Goal: Find specific page/section: Find specific page/section

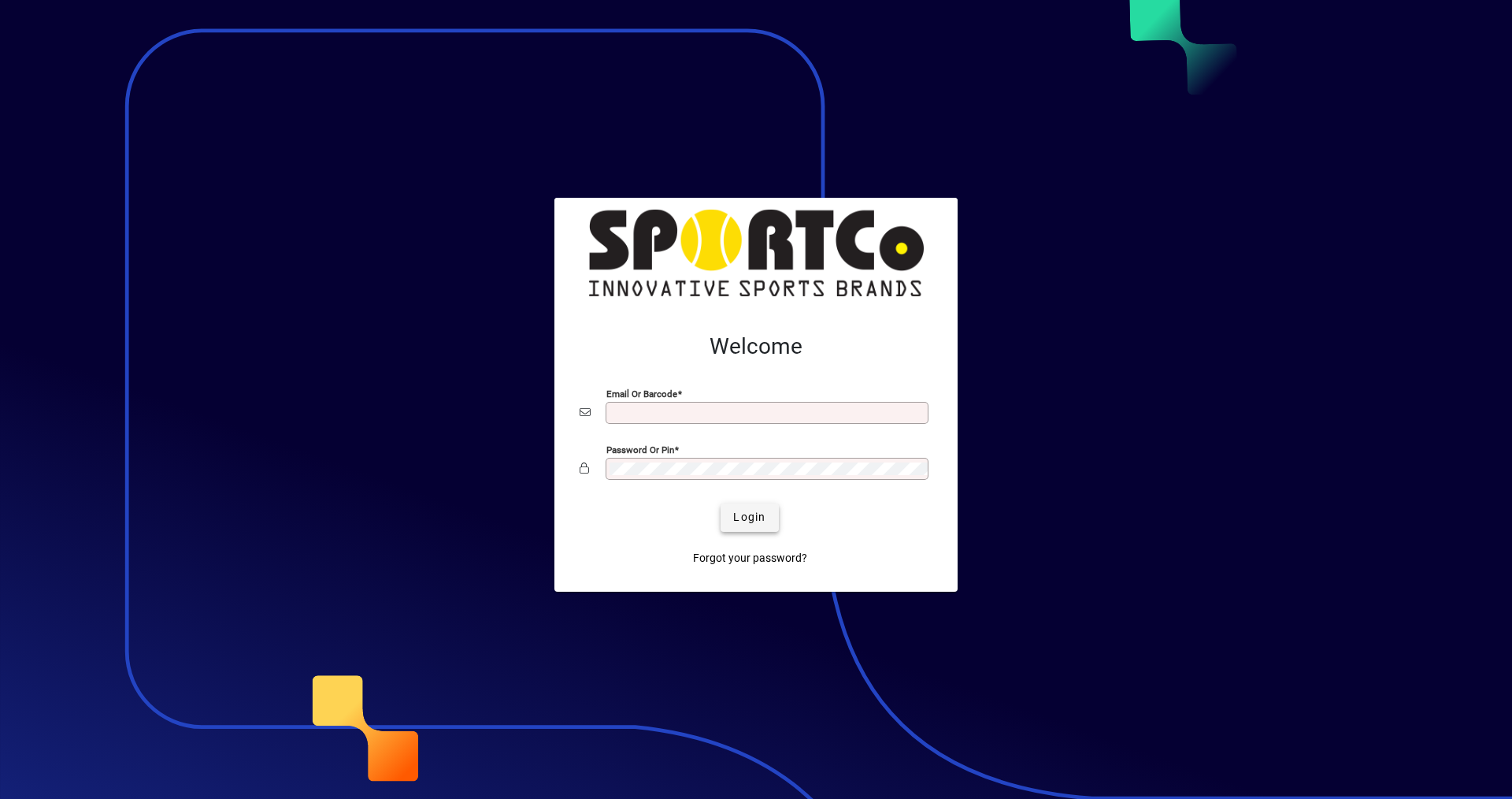
type input "**********"
drag, startPoint x: 755, startPoint y: 510, endPoint x: 756, endPoint y: 503, distance: 7.1
click at [756, 505] on button "Login" at bounding box center [749, 518] width 57 height 29
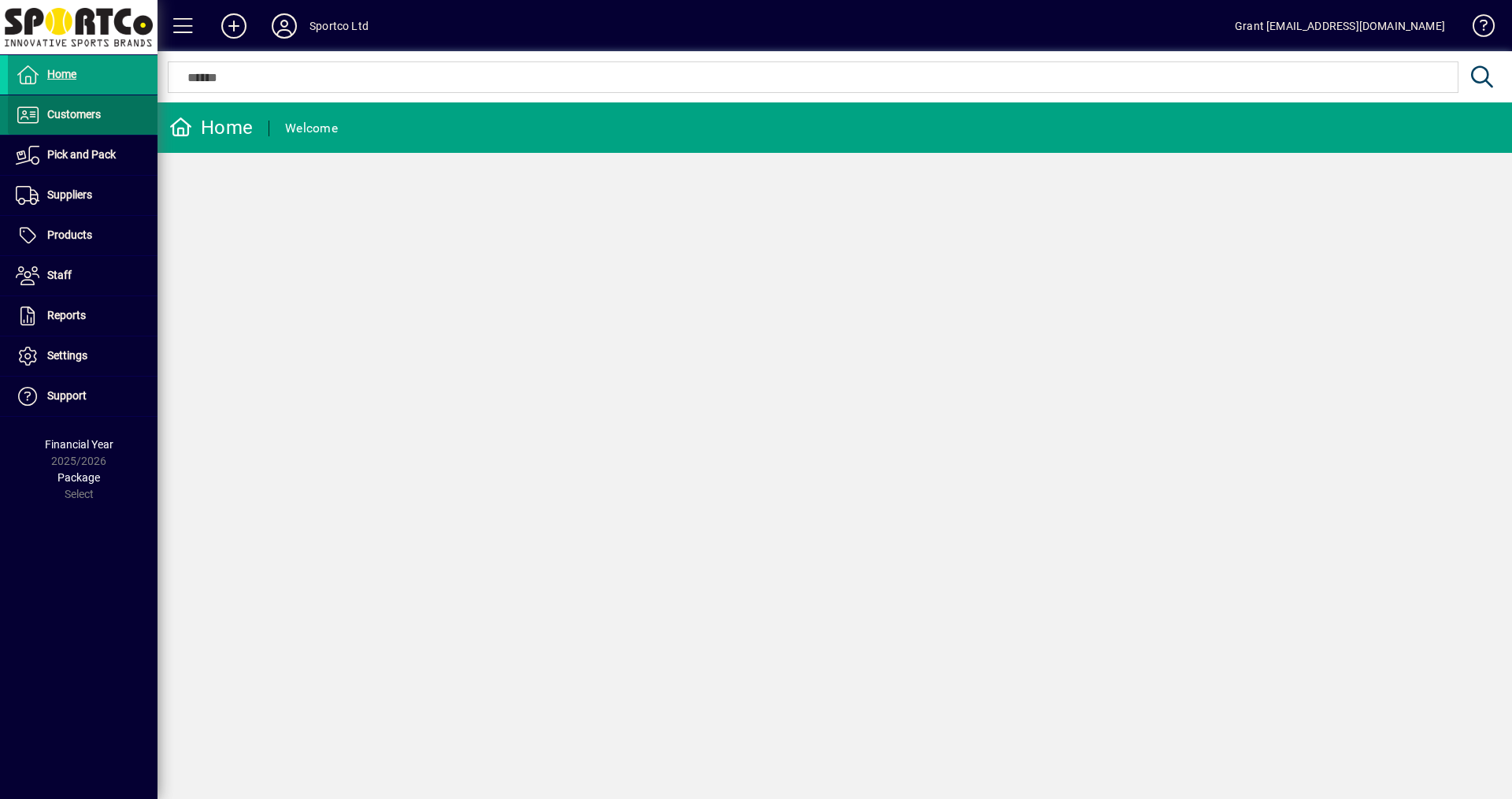
click at [89, 115] on span "Customers" at bounding box center [74, 114] width 53 height 12
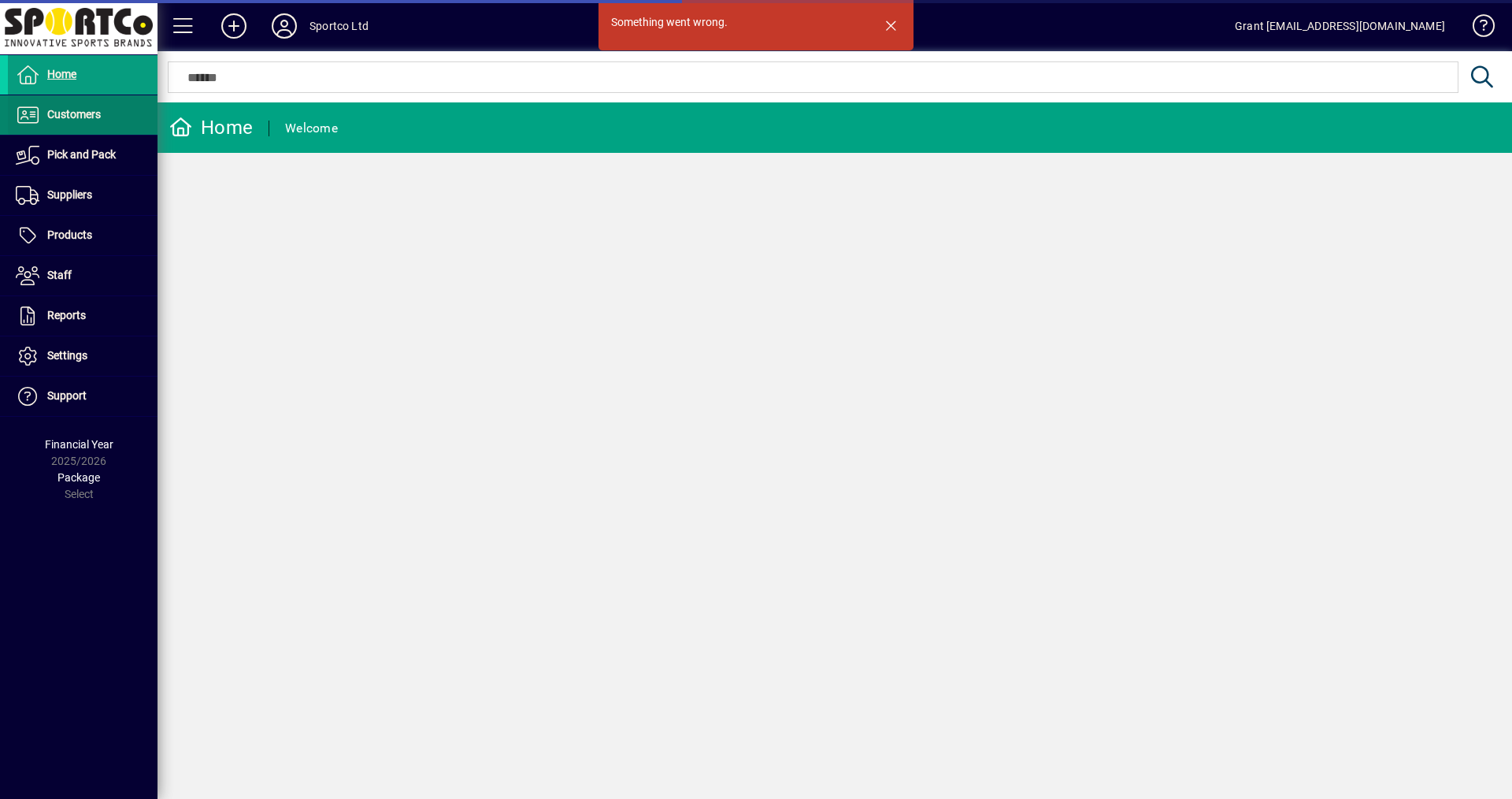
click at [60, 114] on span "Customers" at bounding box center [74, 114] width 53 height 12
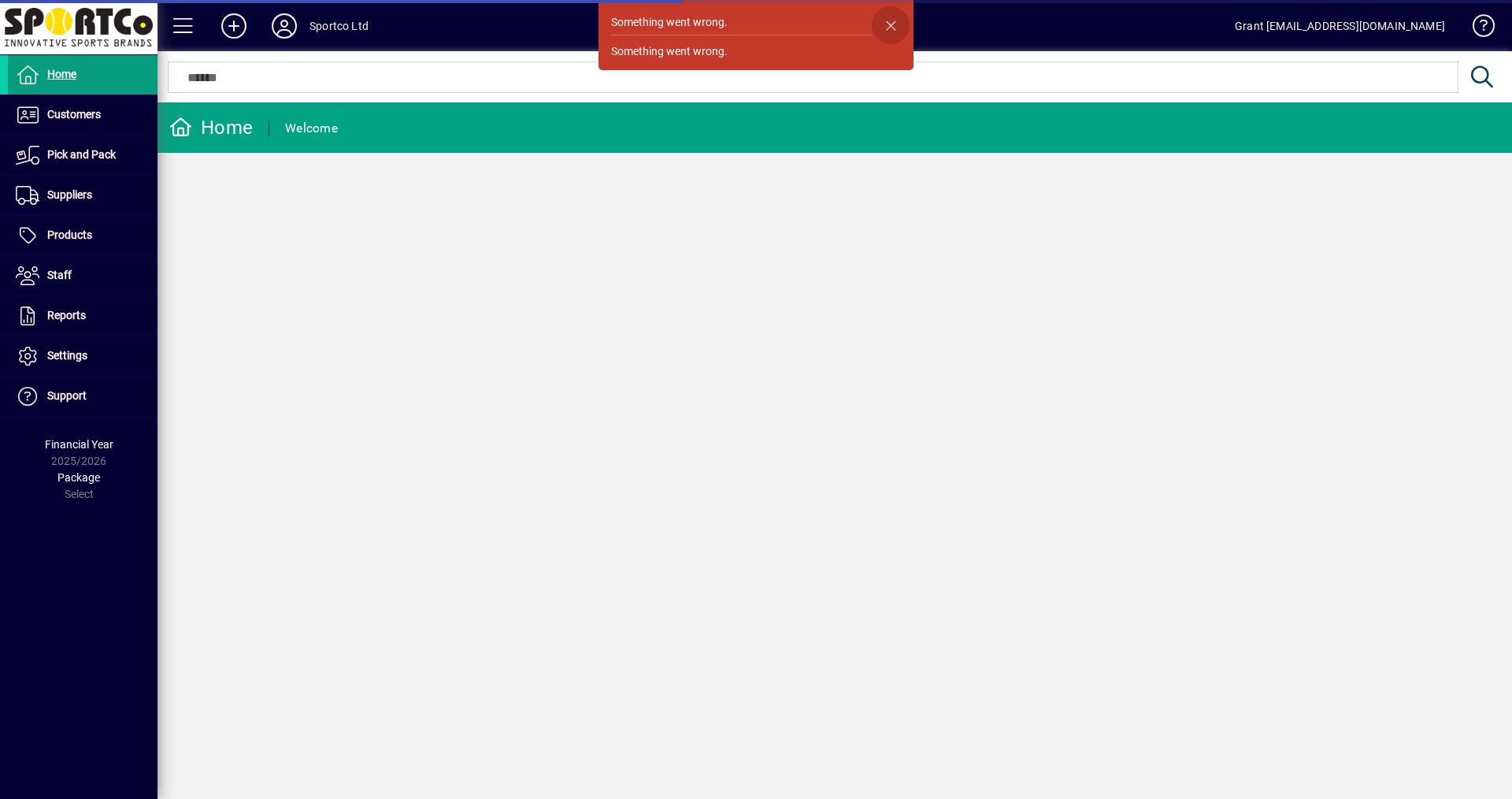
click at [890, 27] on span "button" at bounding box center [891, 25] width 38 height 38
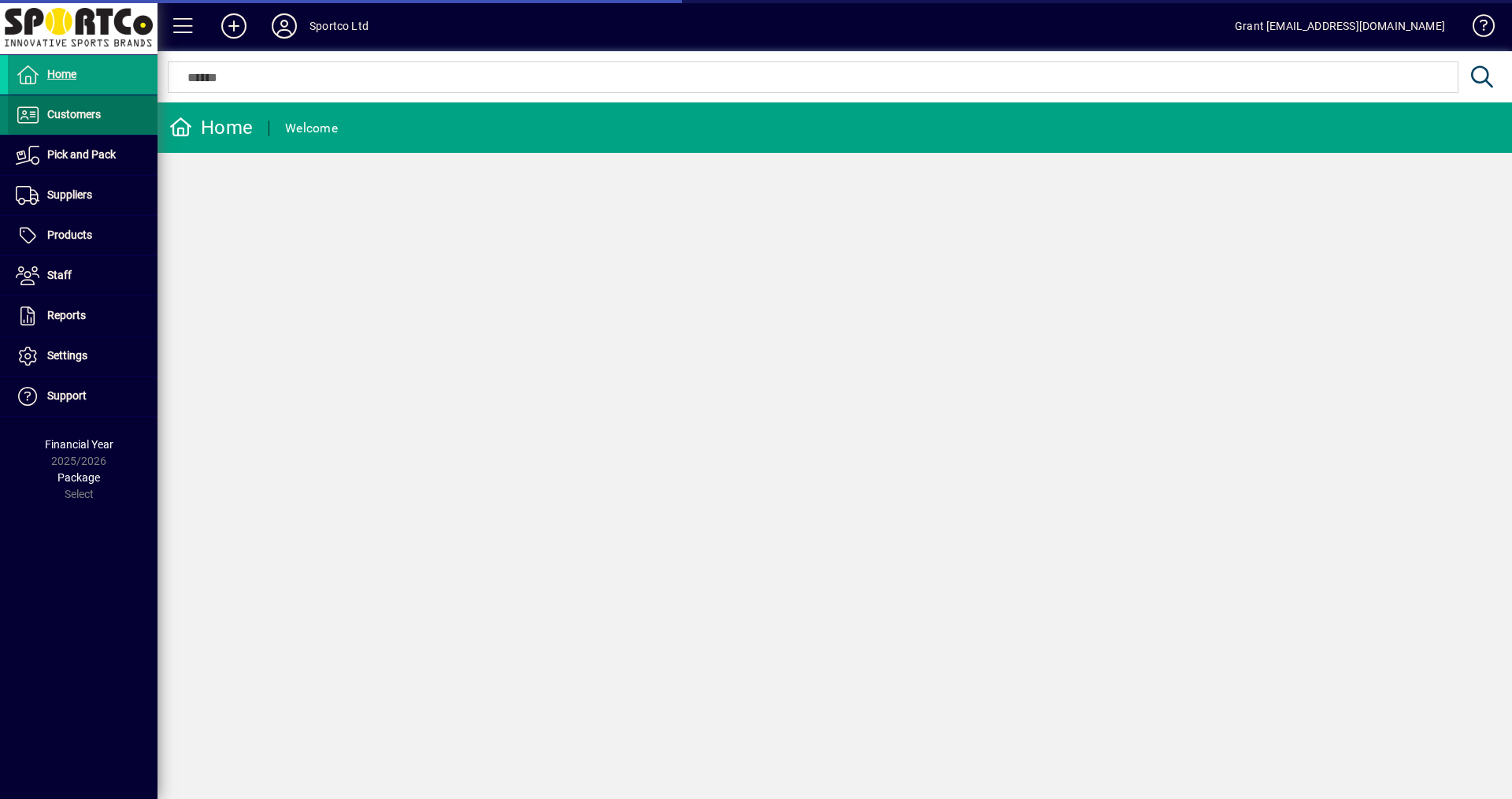
click at [85, 121] on span "Customers" at bounding box center [54, 115] width 93 height 19
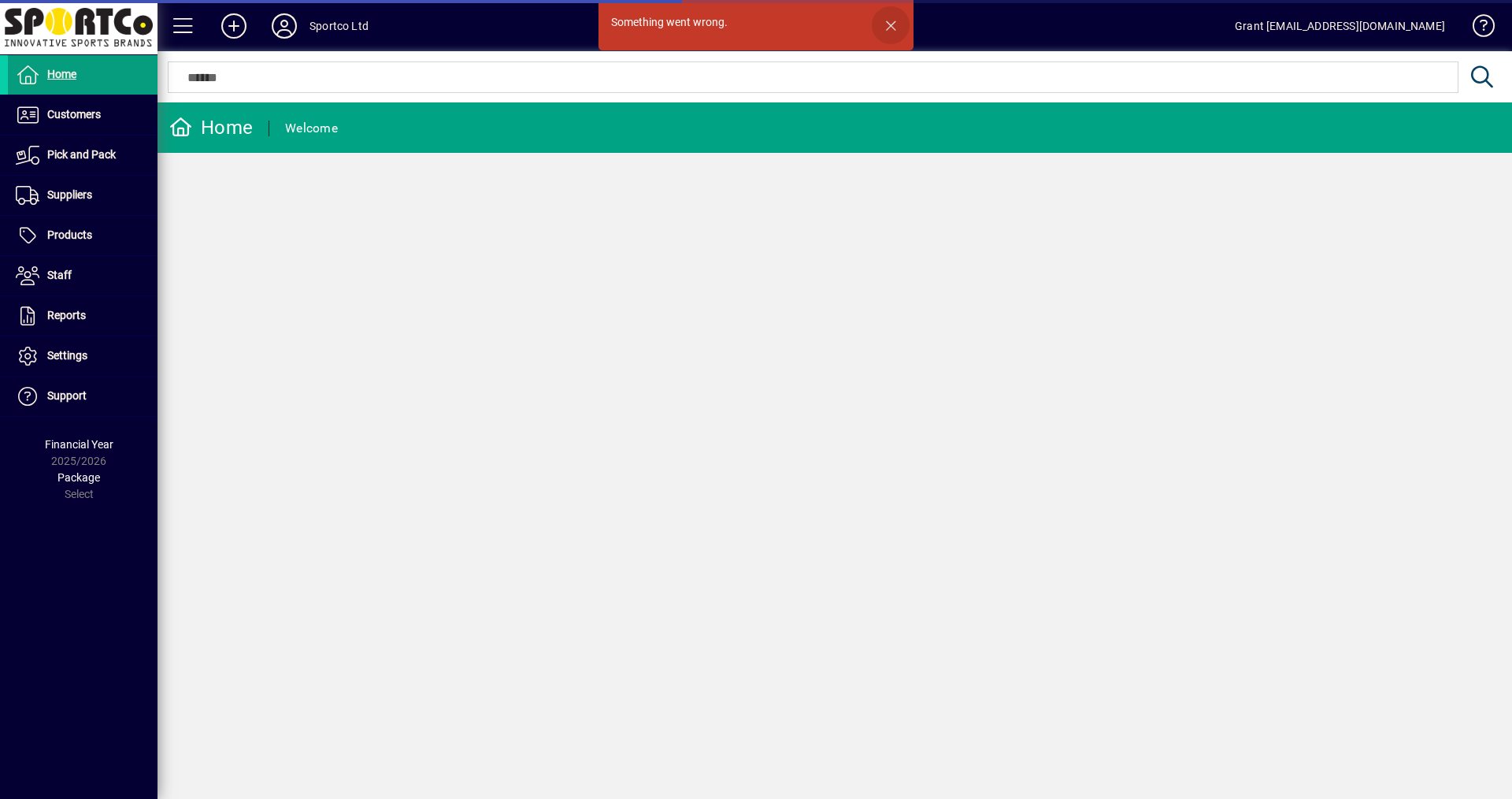
drag, startPoint x: 892, startPoint y: 25, endPoint x: 856, endPoint y: 34, distance: 37.1
click at [891, 25] on span "button" at bounding box center [891, 25] width 38 height 38
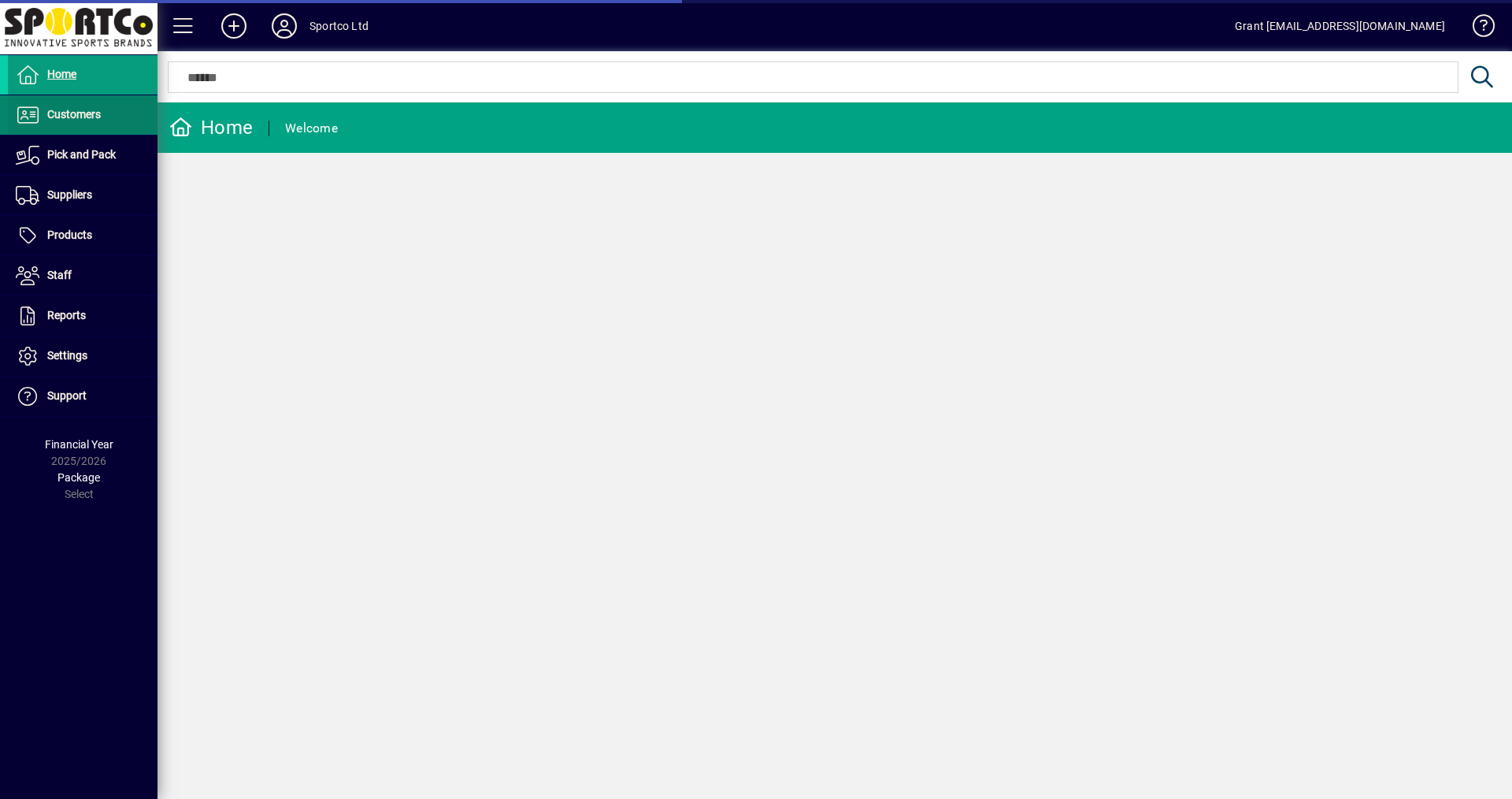
click at [75, 115] on span "Customers" at bounding box center [74, 114] width 53 height 12
click at [55, 114] on span "Customers" at bounding box center [74, 114] width 53 height 12
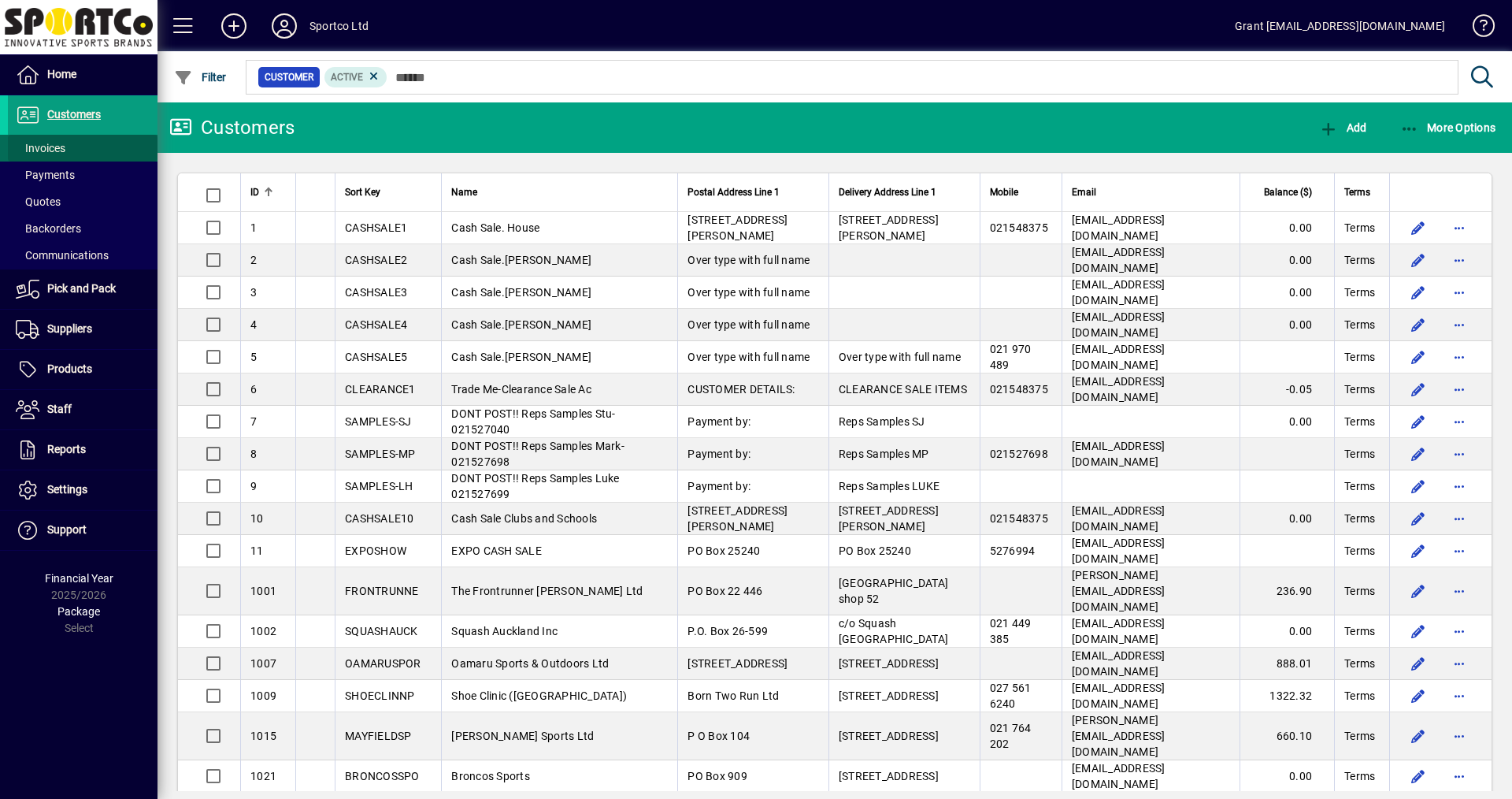
click at [51, 148] on span "Invoices" at bounding box center [40, 148] width 49 height 12
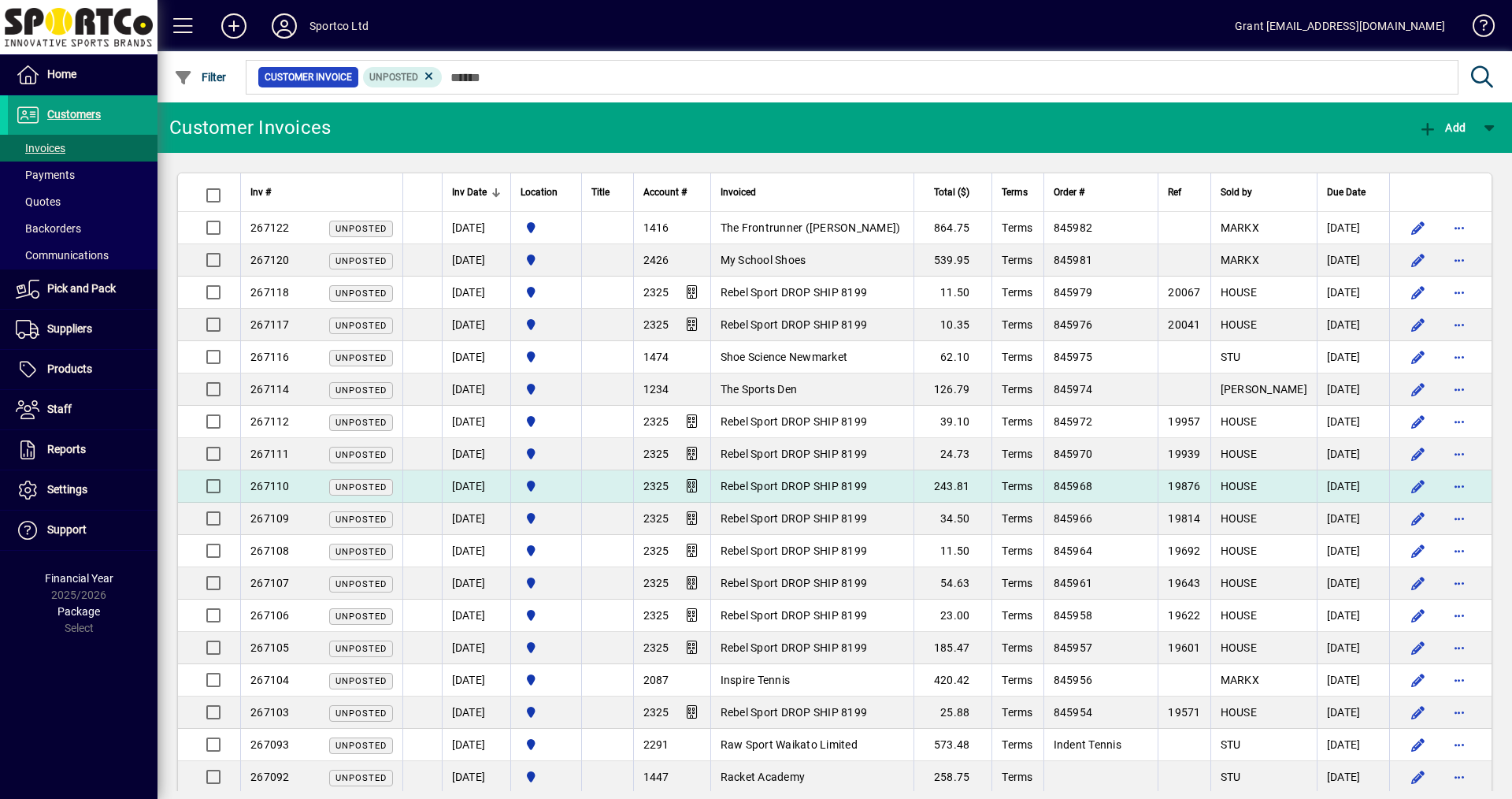
click at [842, 482] on span "Rebel Sport DROP SHIP 8199" at bounding box center [794, 486] width 148 height 12
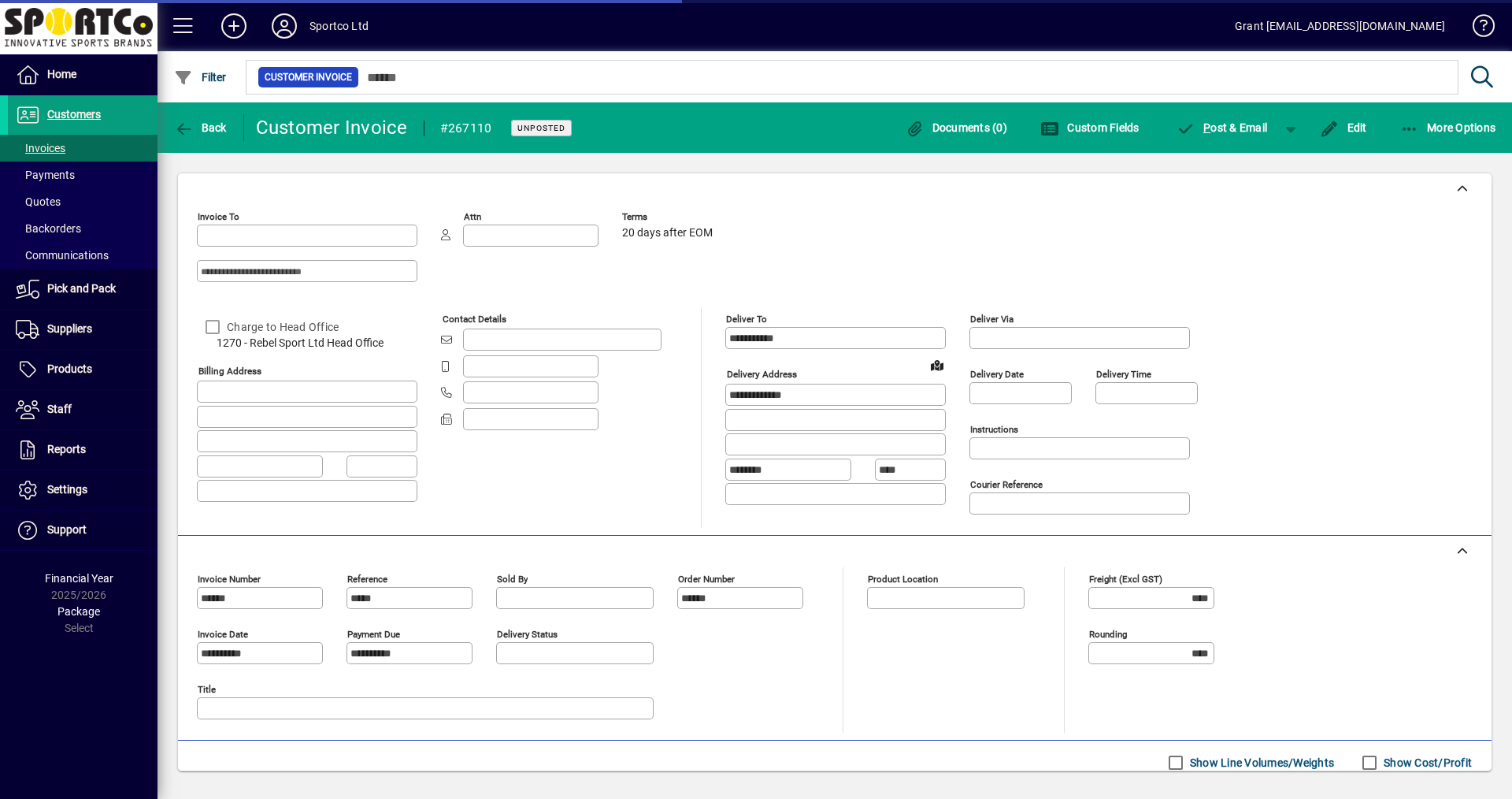
type input "**********"
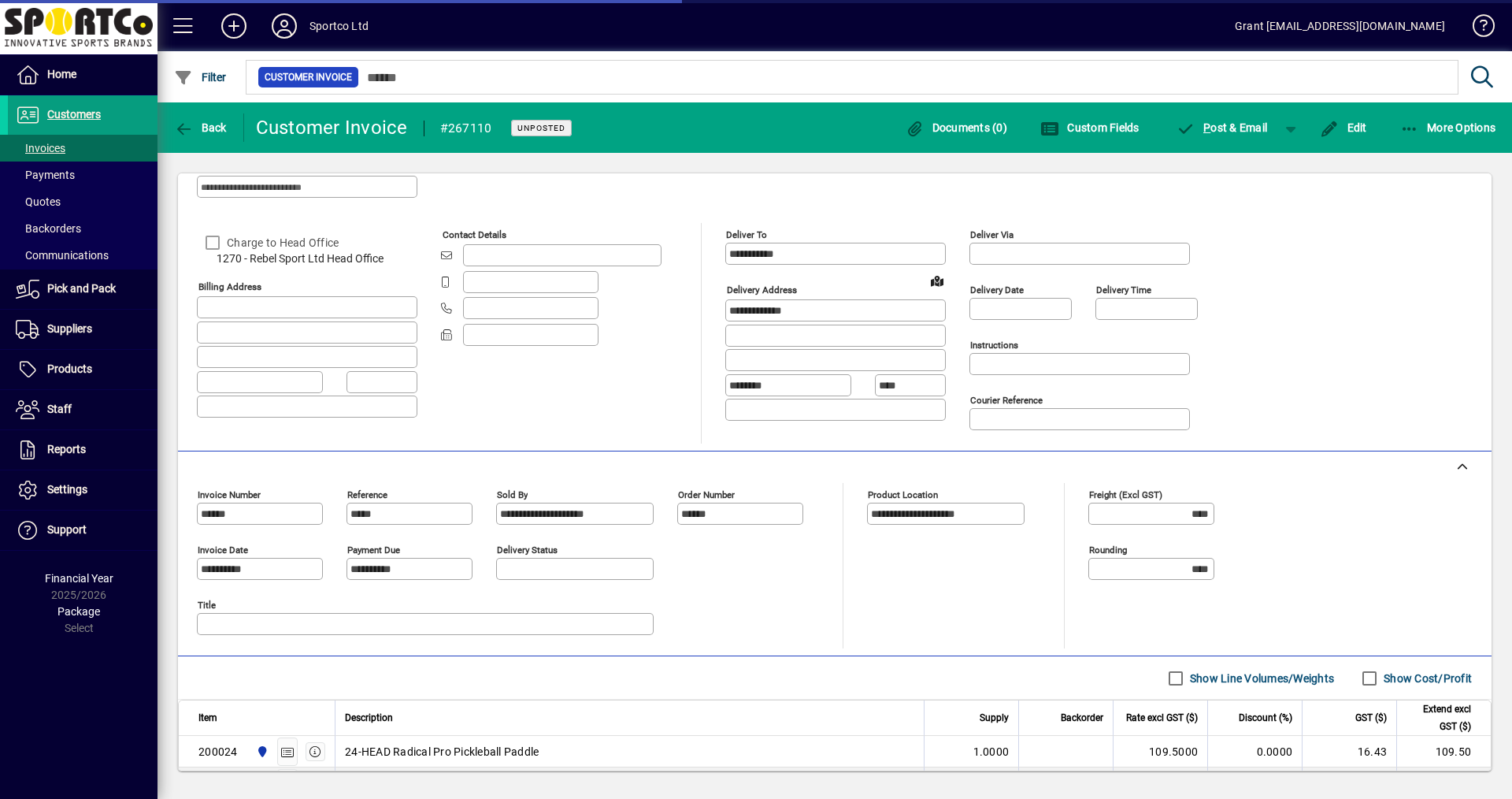
scroll to position [203, 0]
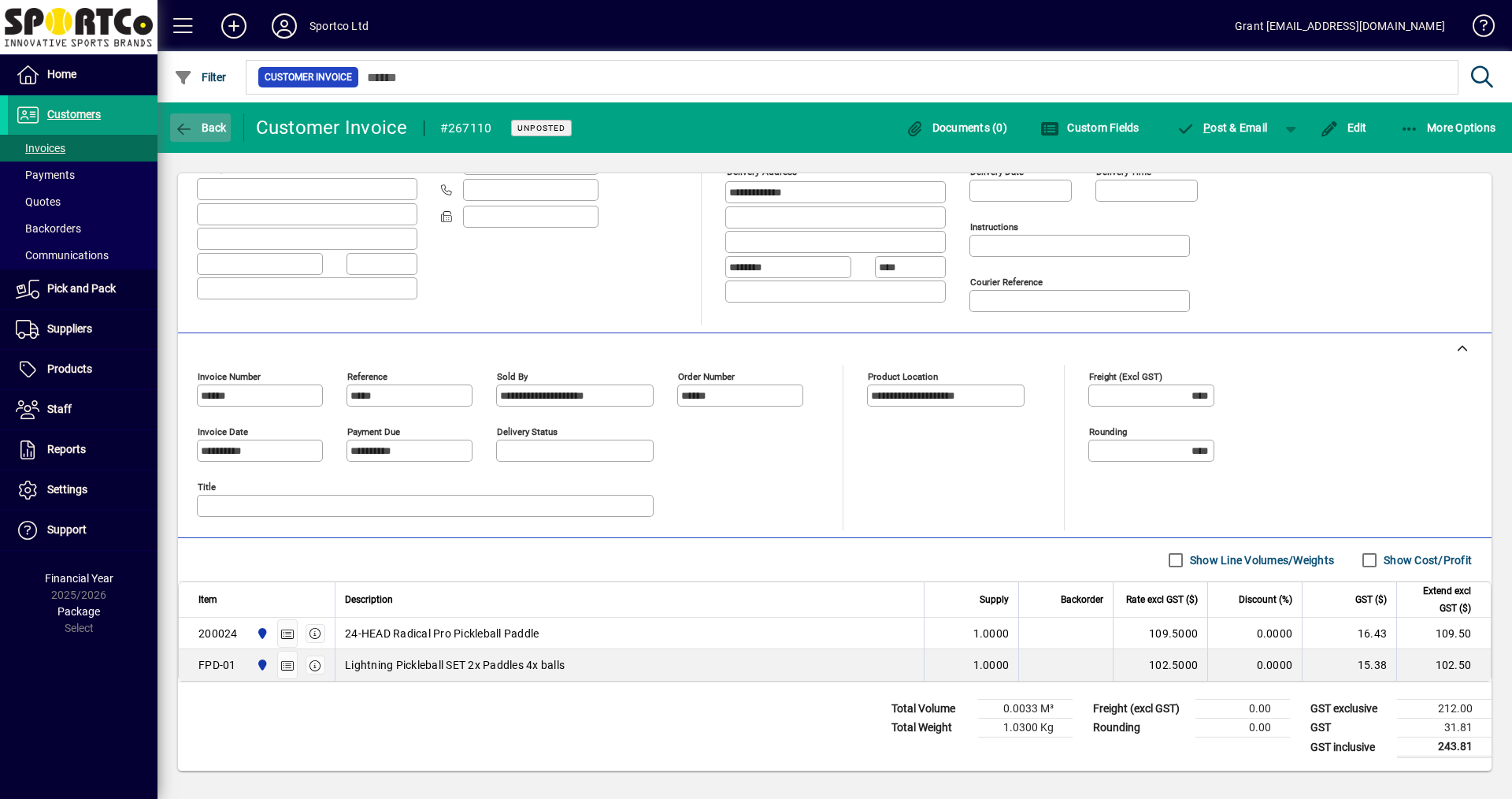
click at [185, 125] on icon "button" at bounding box center [184, 129] width 20 height 16
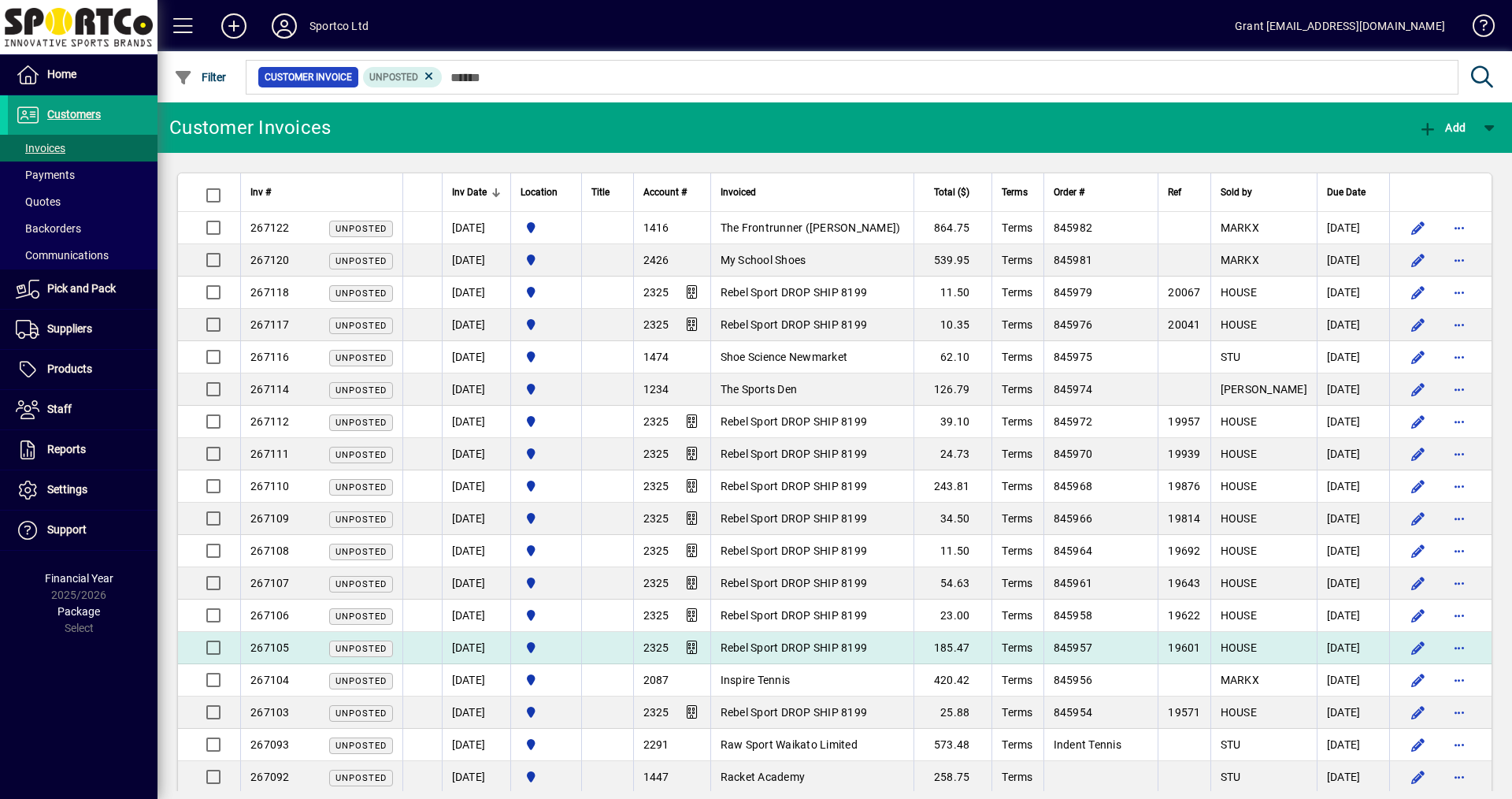
click at [830, 643] on span "Rebel Sport DROP SHIP 8199" at bounding box center [794, 647] width 148 height 12
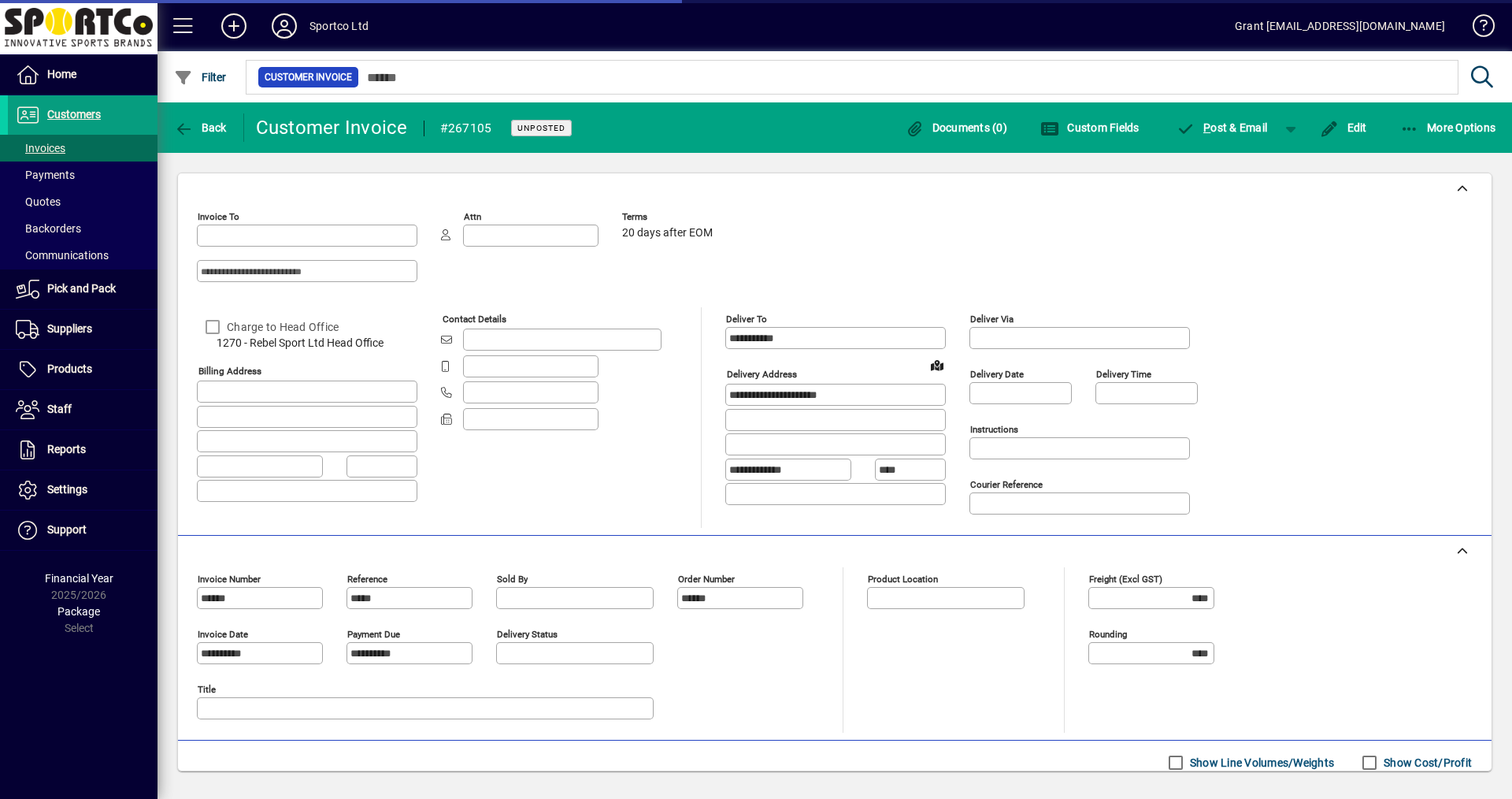
type input "**********"
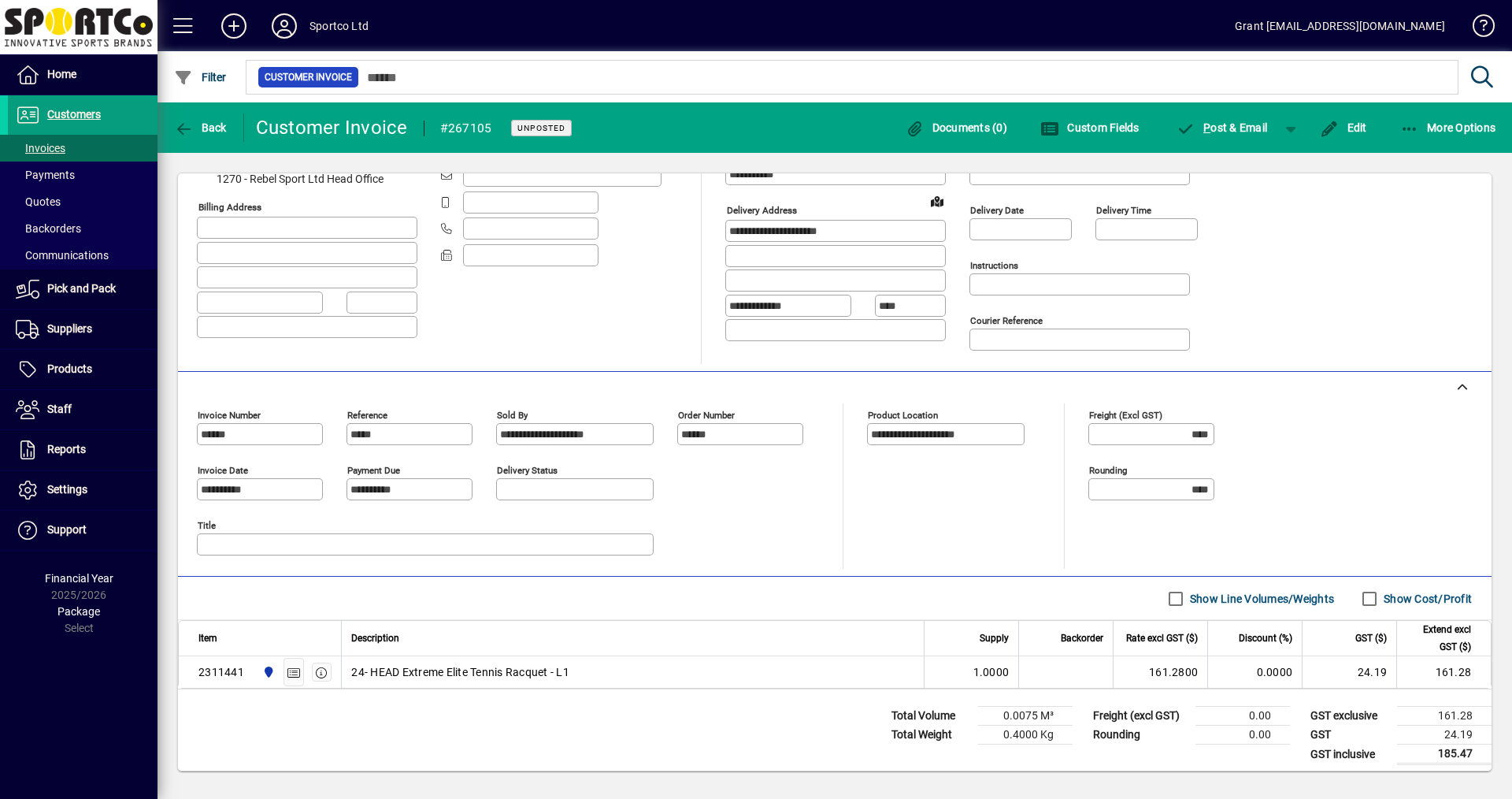
scroll to position [171, 0]
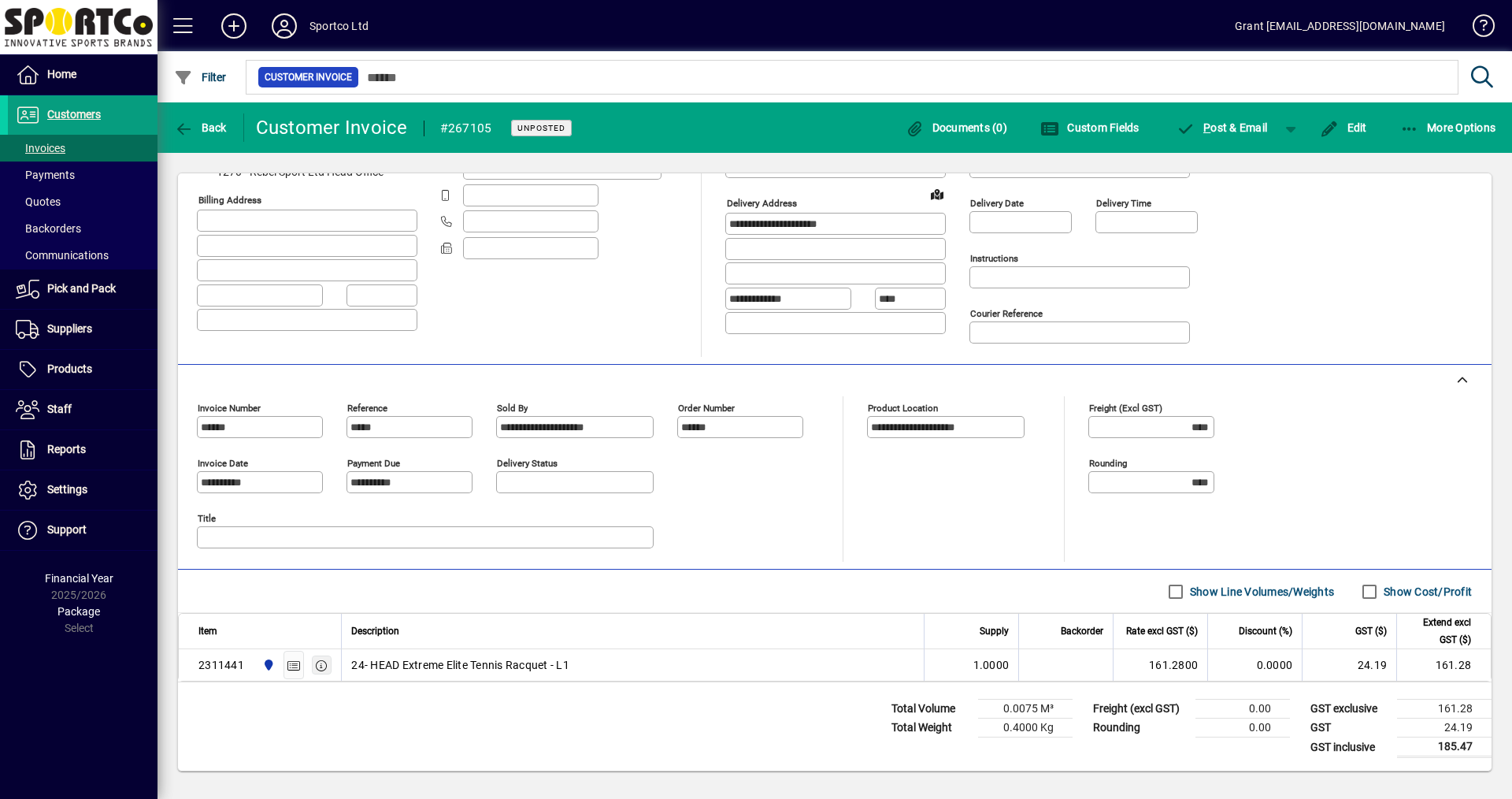
click at [323, 664] on icon "button" at bounding box center [322, 665] width 14 height 11
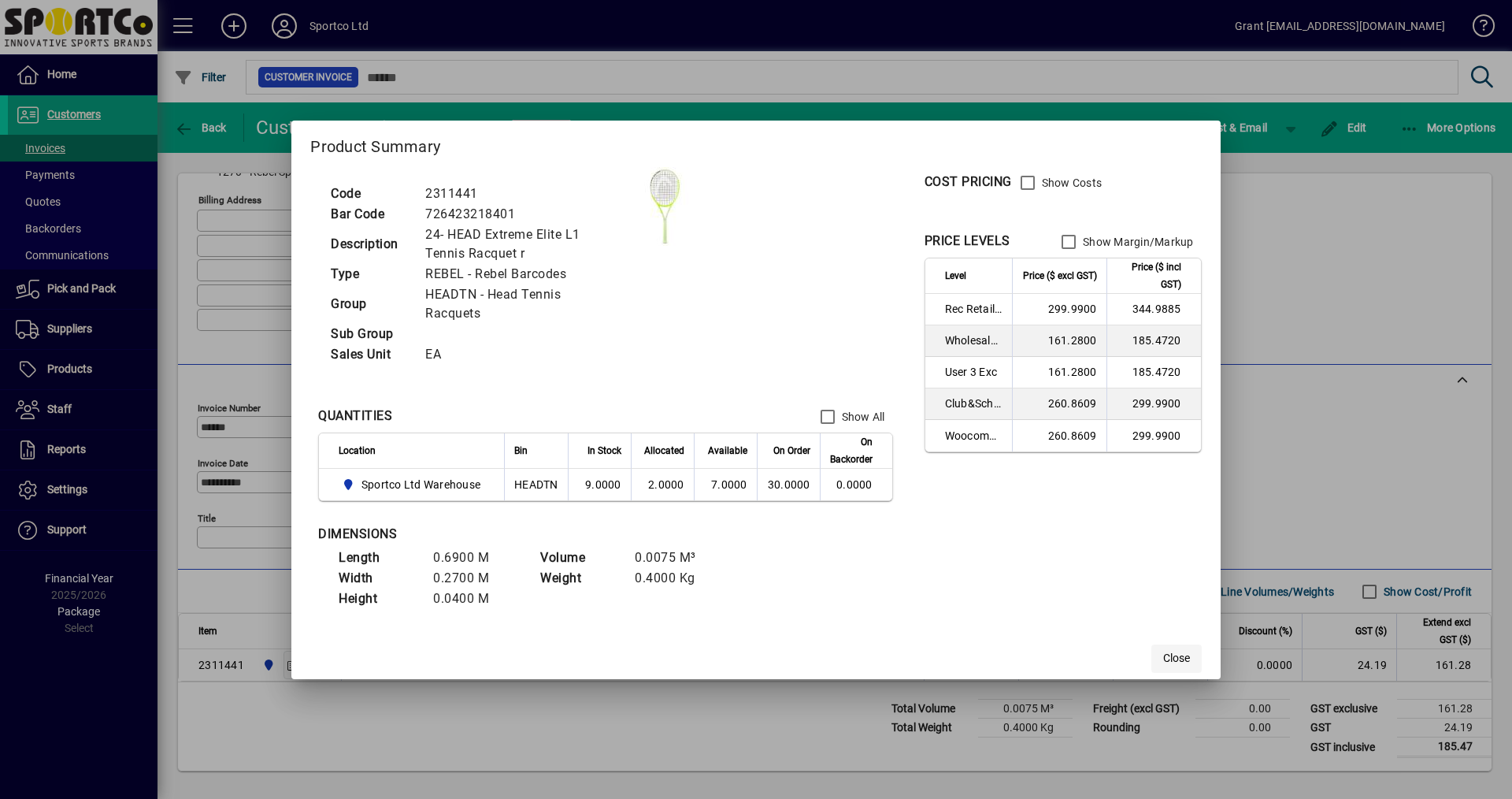
click at [1180, 660] on span "Close" at bounding box center [1176, 658] width 27 height 16
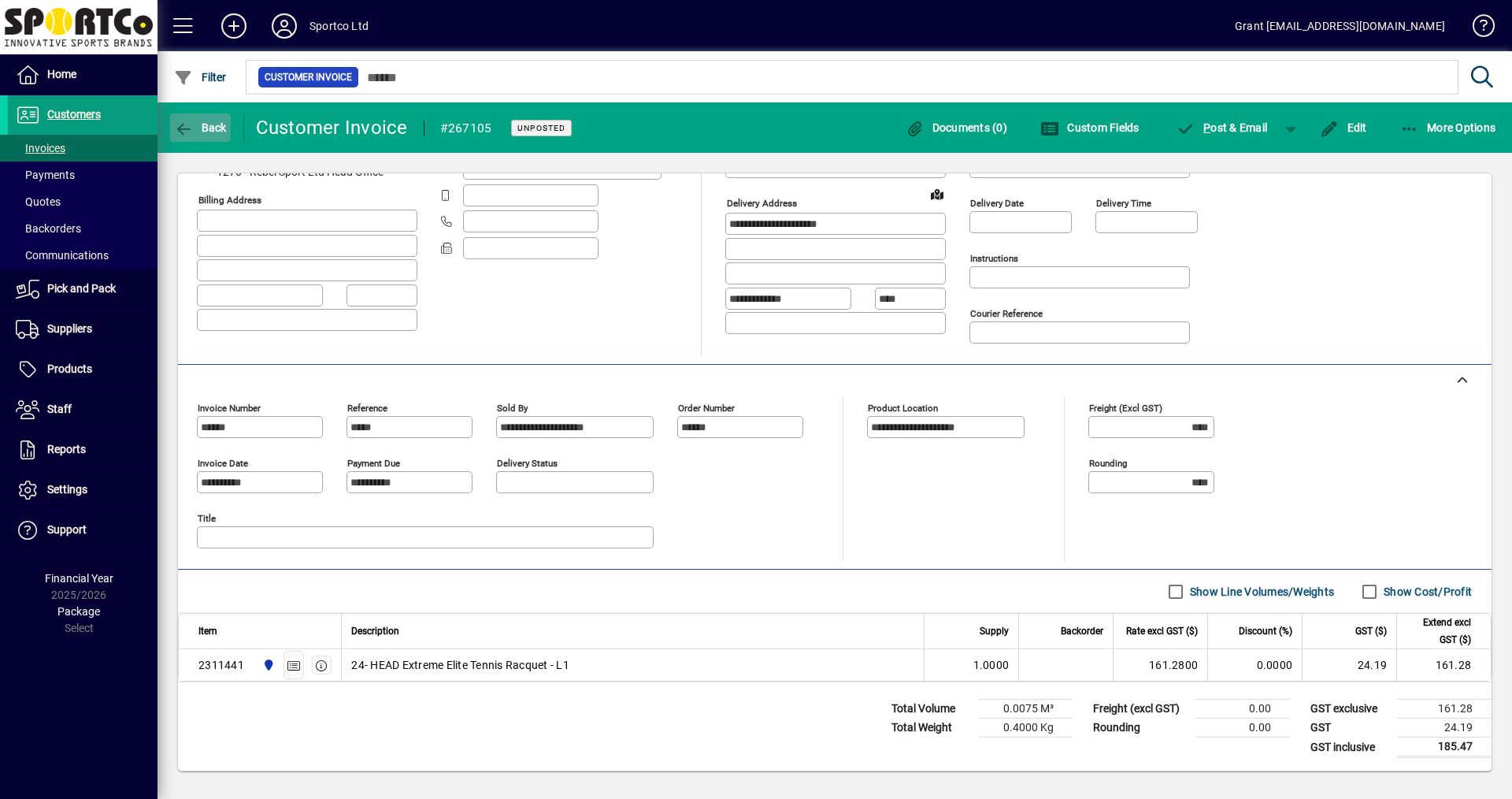
click at [202, 125] on span "Back" at bounding box center [200, 127] width 53 height 12
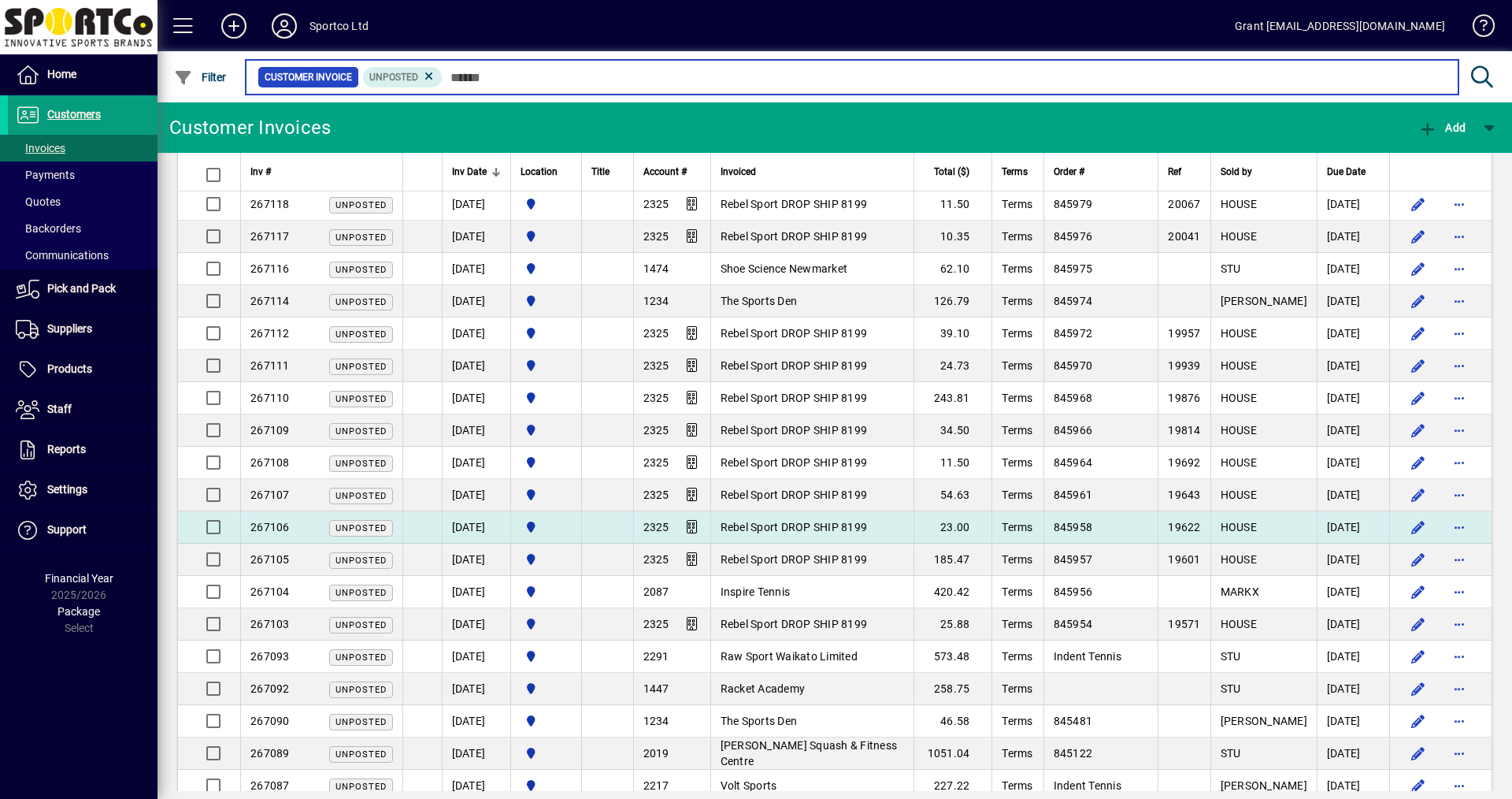
scroll to position [79, 0]
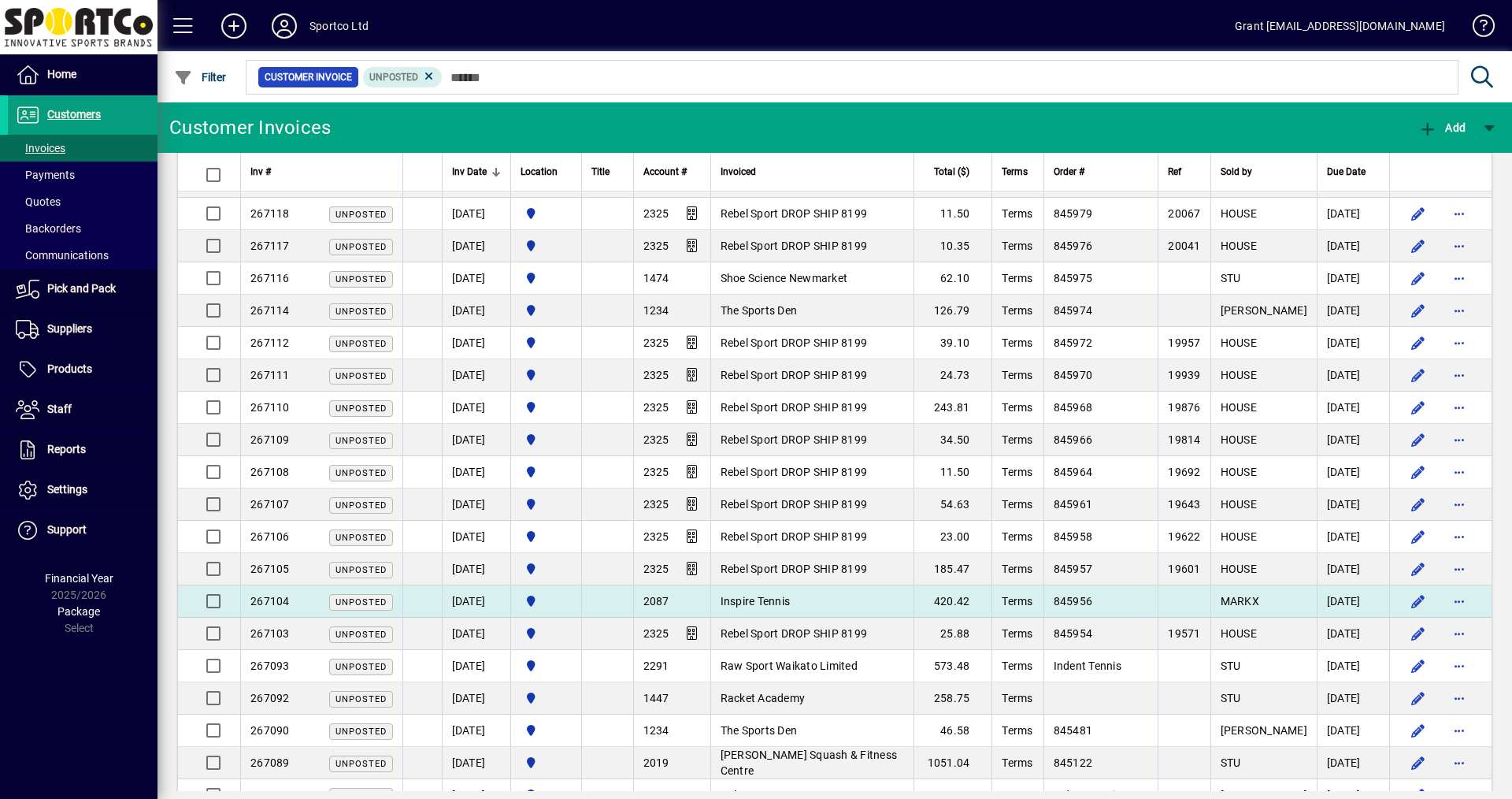
click at [808, 602] on td "Inspire Tennis" at bounding box center [812, 600] width 204 height 32
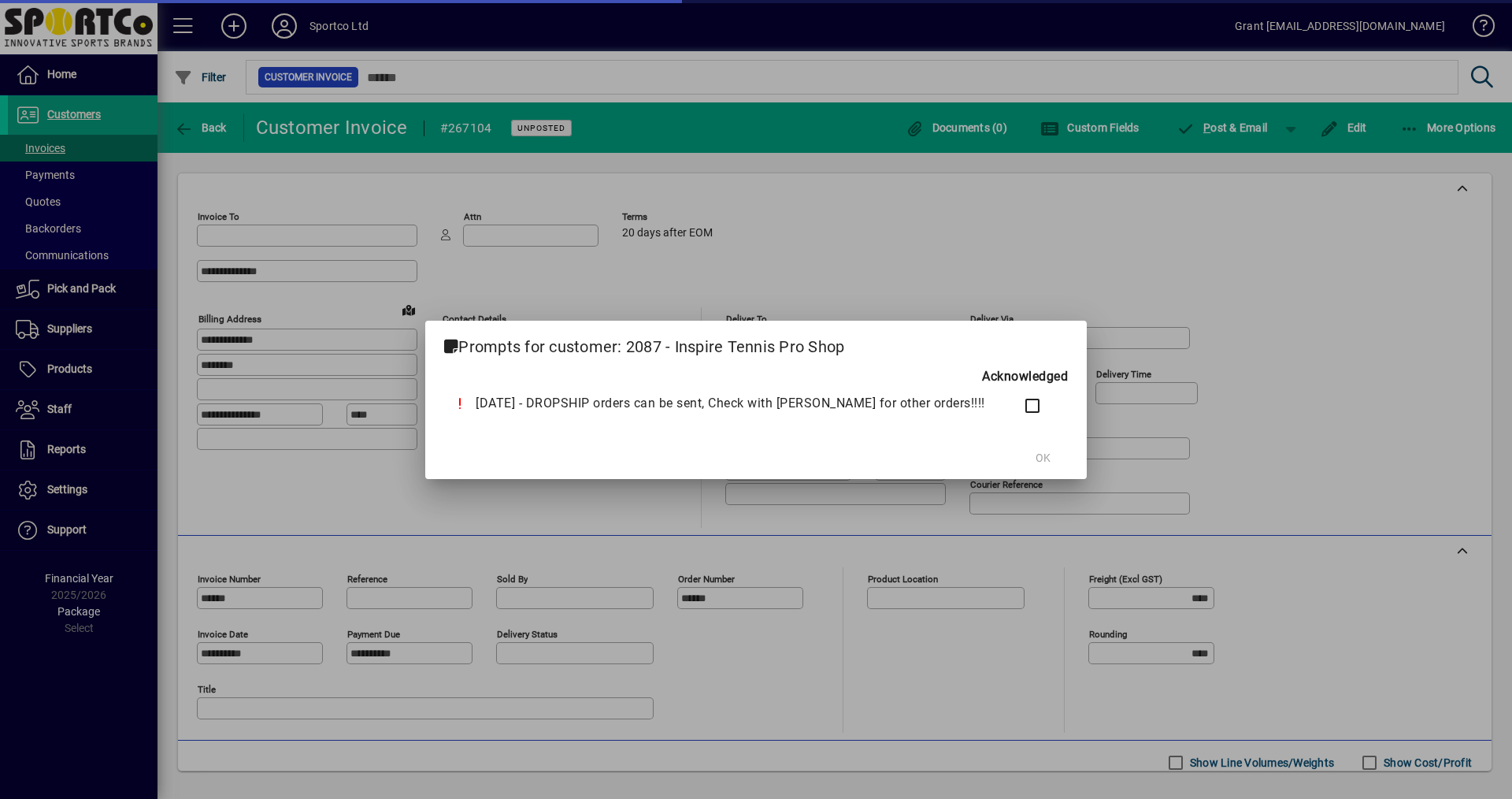
type input "**********"
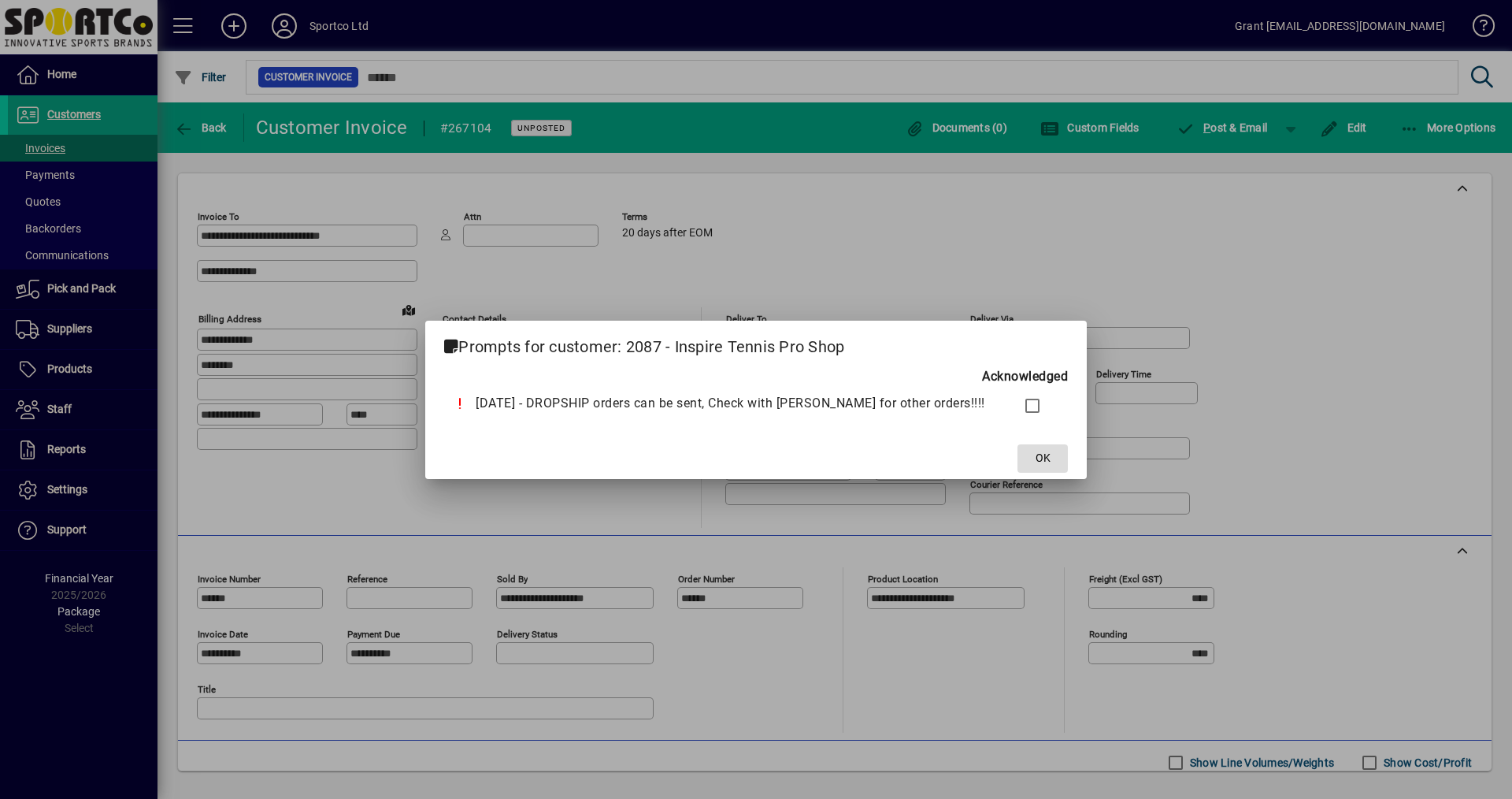
click at [1036, 454] on span "OK" at bounding box center [1044, 458] width 15 height 16
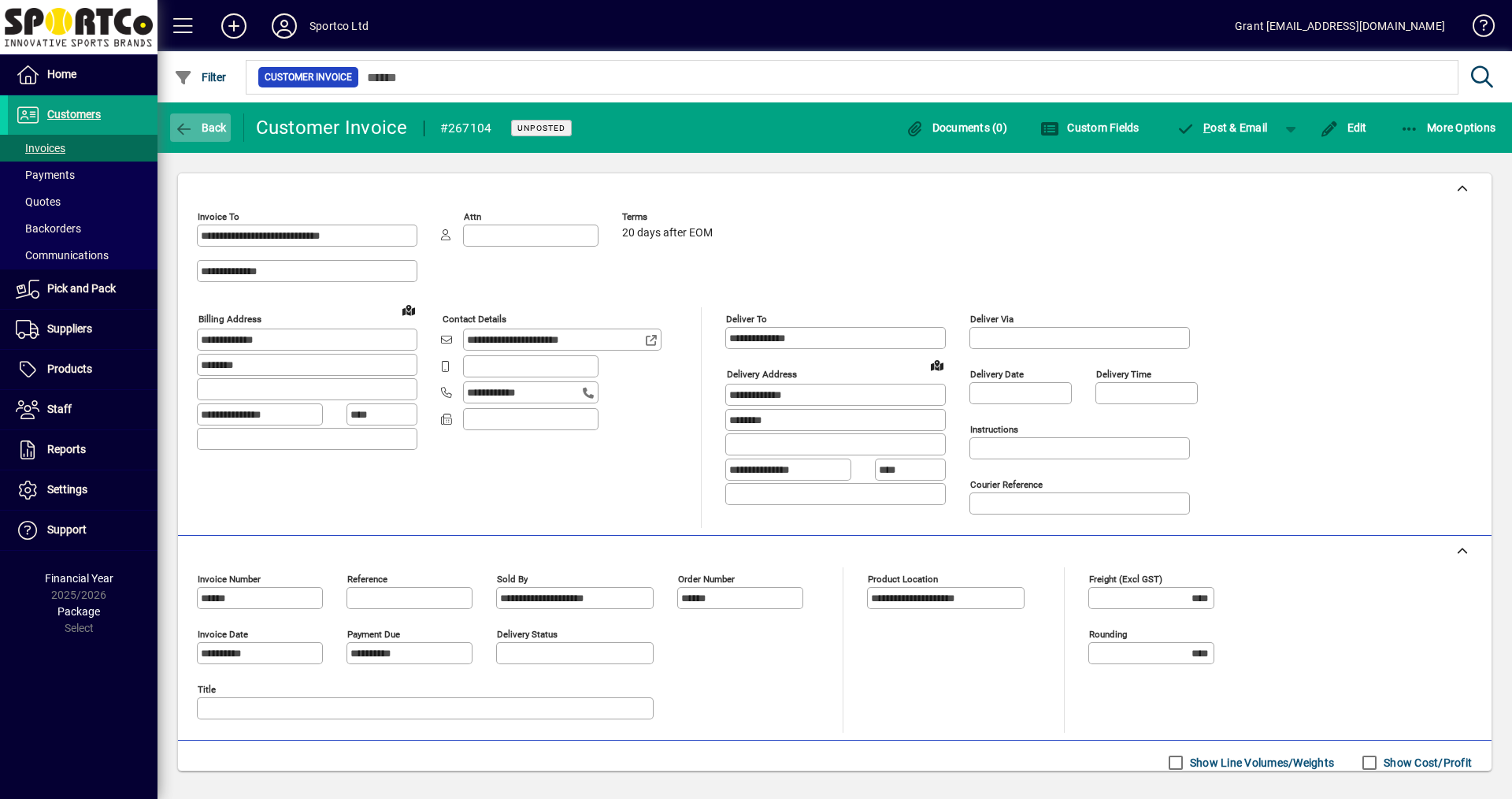
click at [190, 121] on icon "button" at bounding box center [184, 129] width 20 height 16
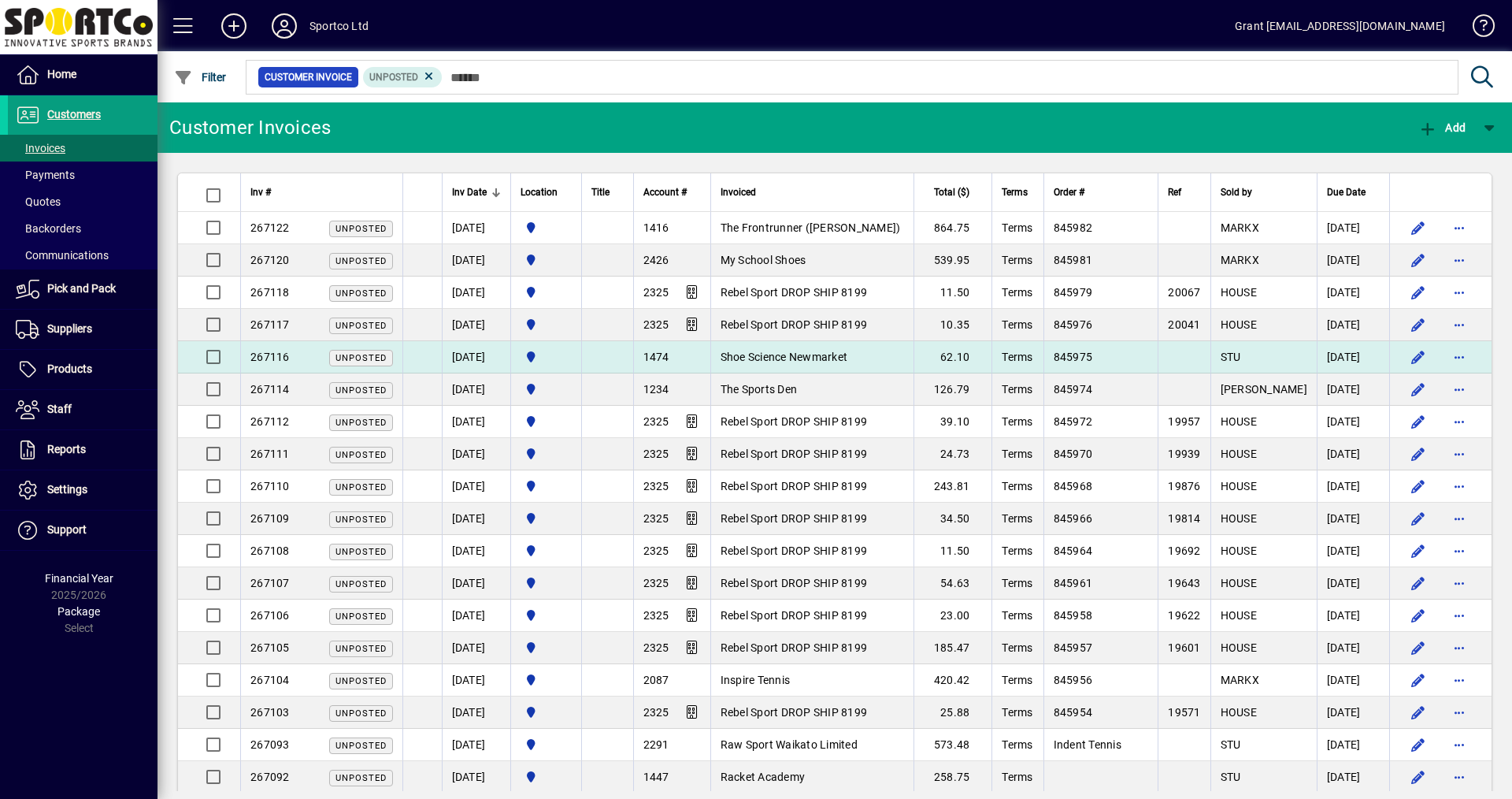
click at [821, 355] on span "Shoe Science Newmarket" at bounding box center [784, 356] width 128 height 12
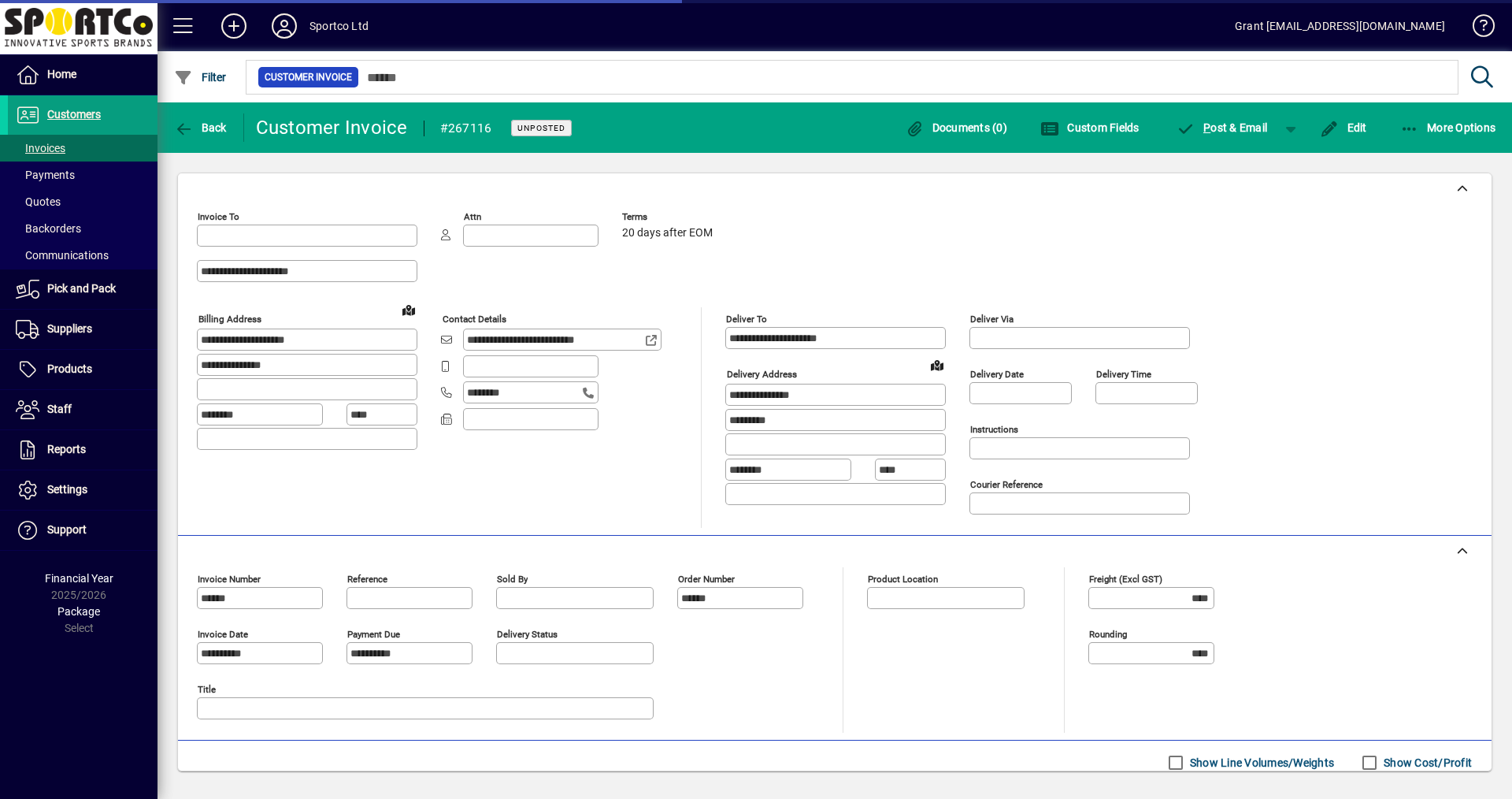
type input "**********"
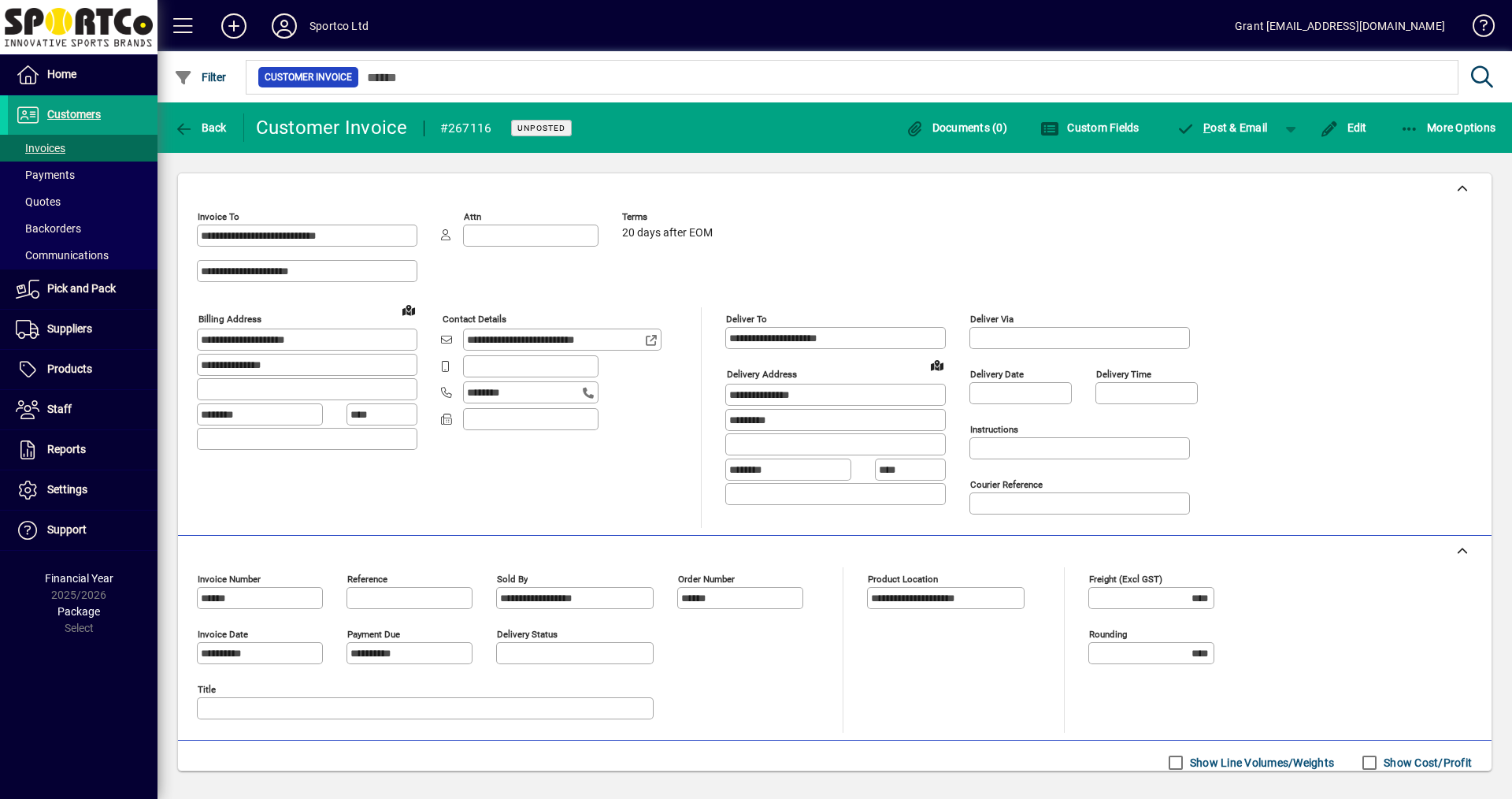
scroll to position [203, 0]
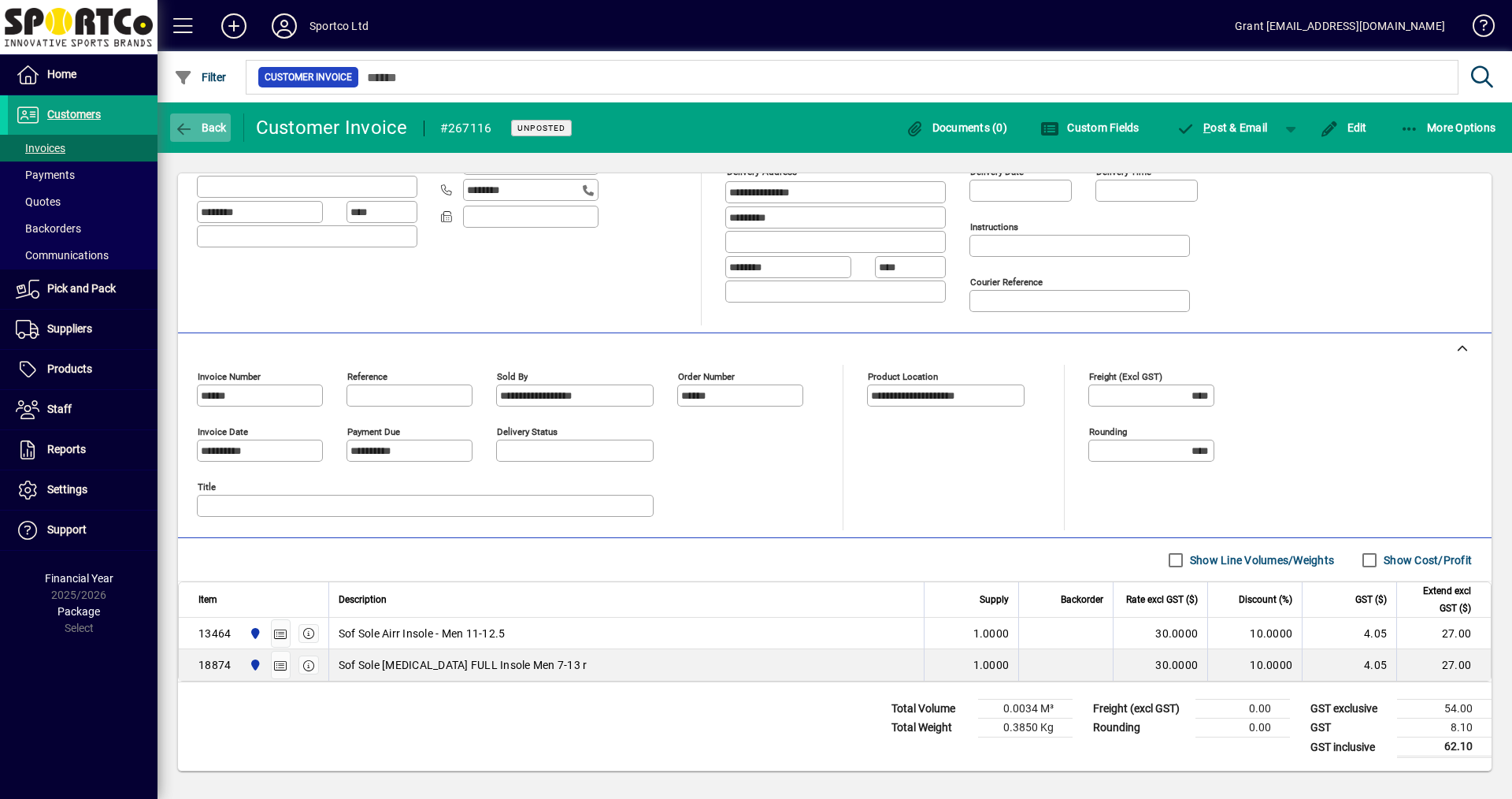
click at [199, 120] on span "button" at bounding box center [200, 127] width 61 height 38
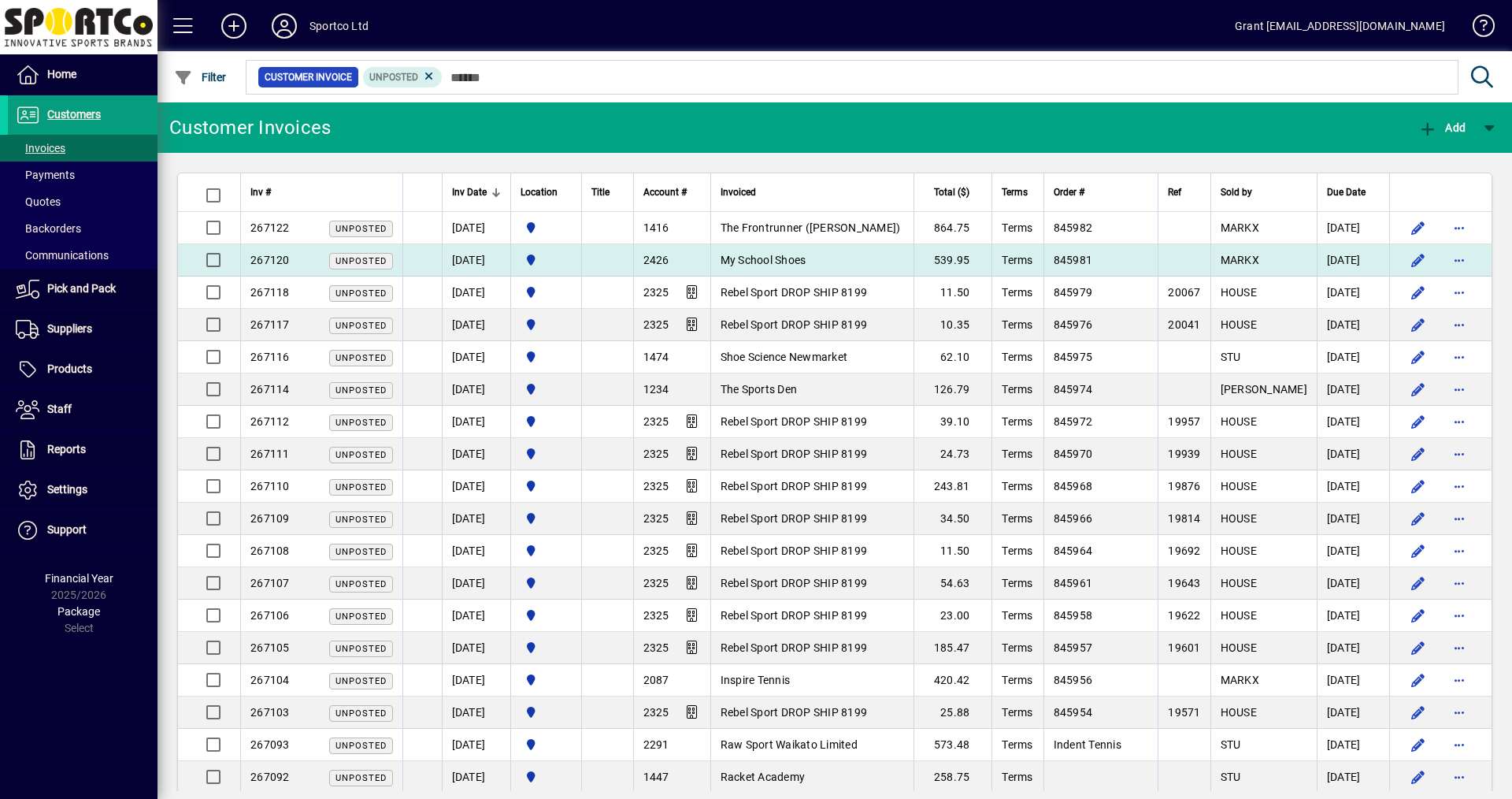
click at [789, 254] on span "My School Shoes" at bounding box center [763, 259] width 86 height 12
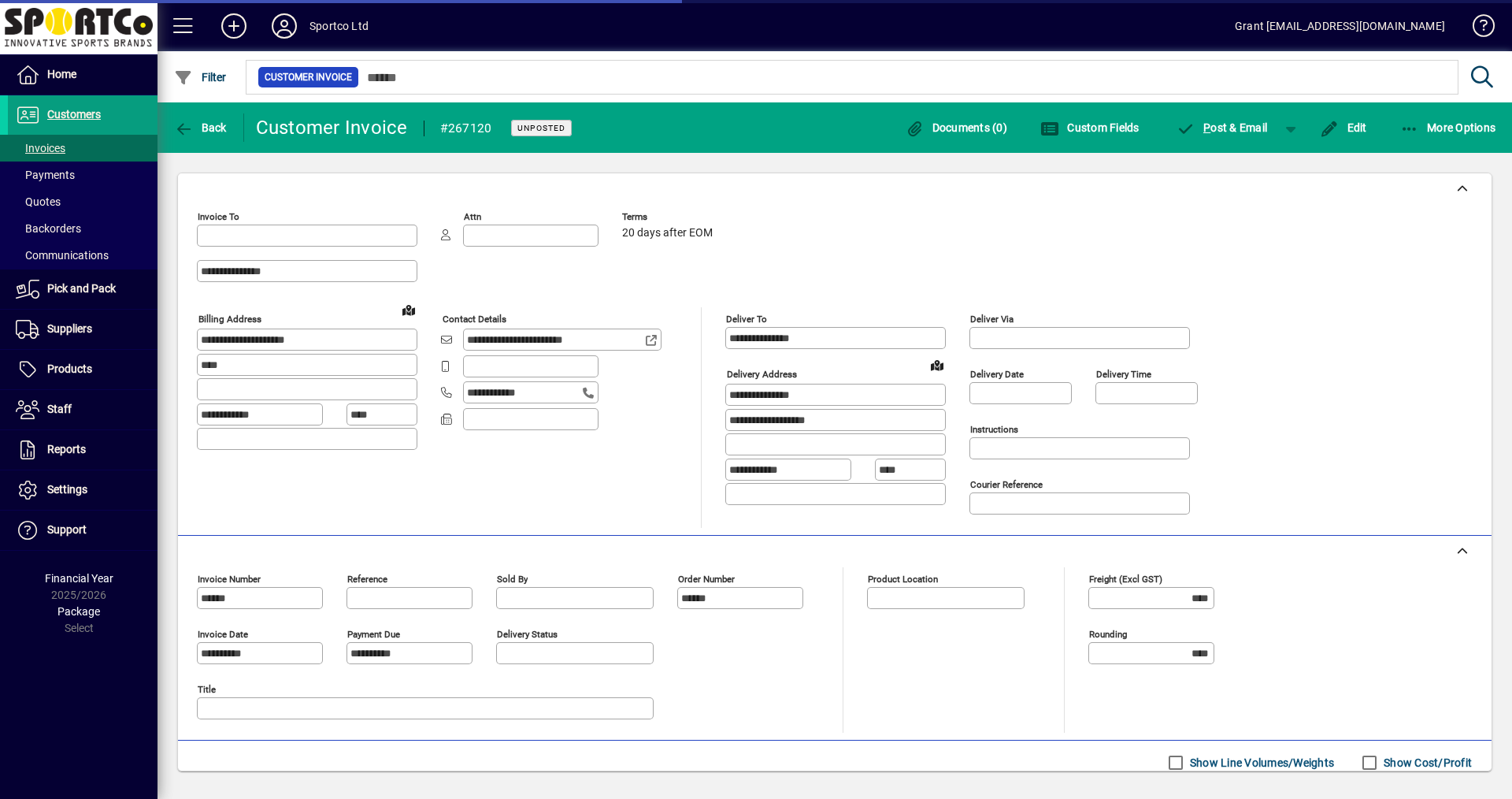
type input "**********"
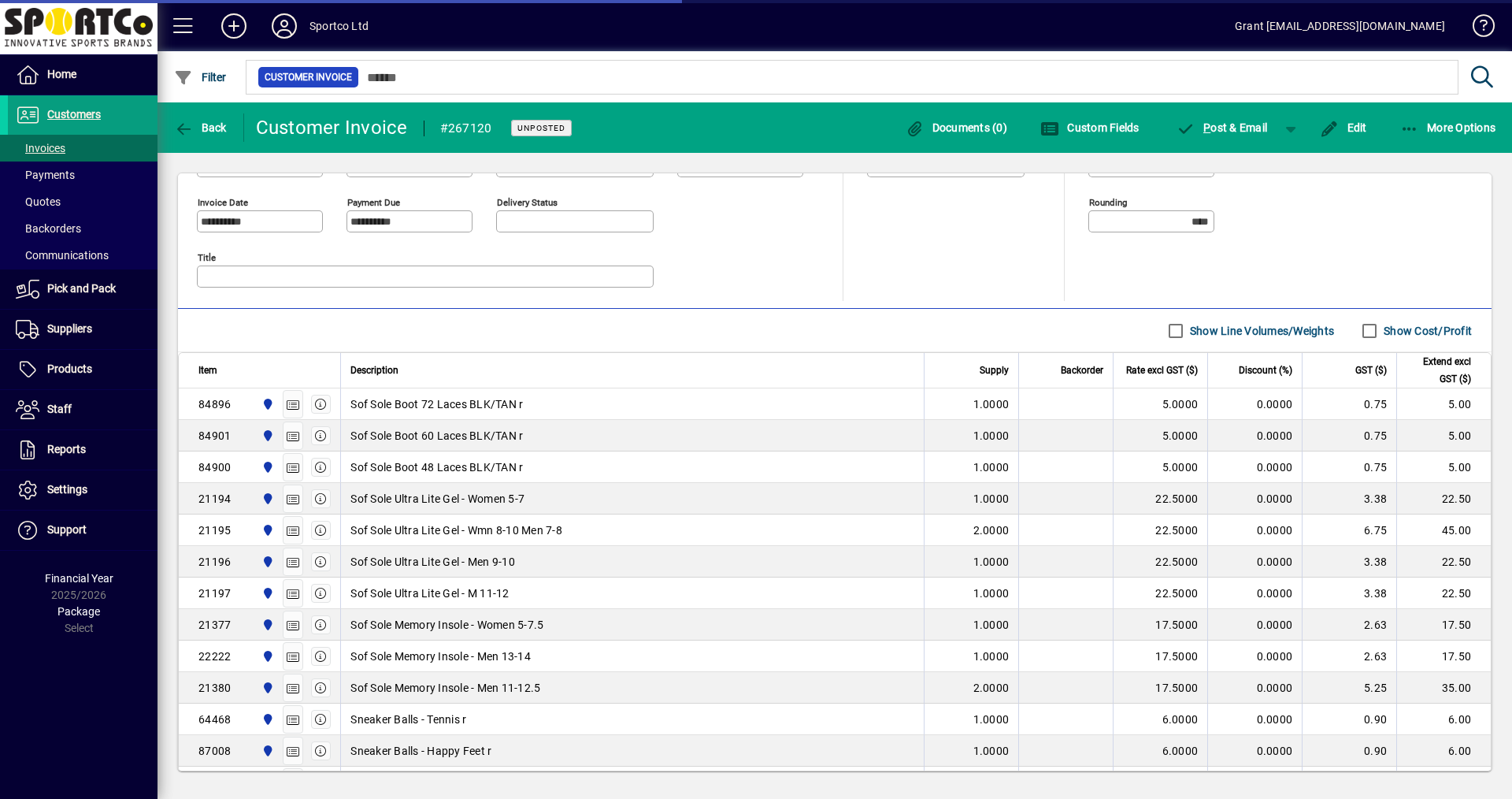
type input "**********"
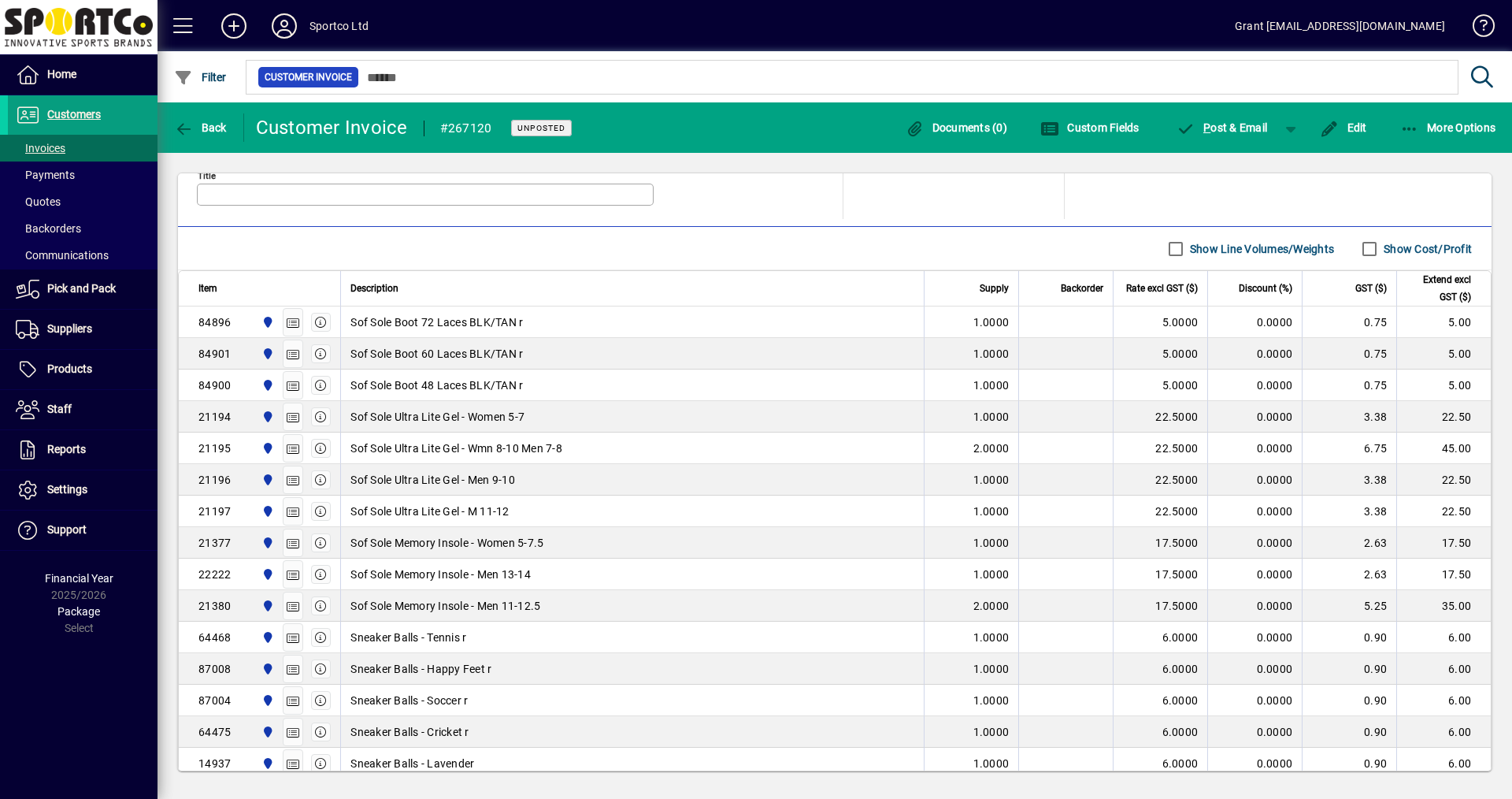
scroll to position [486, 0]
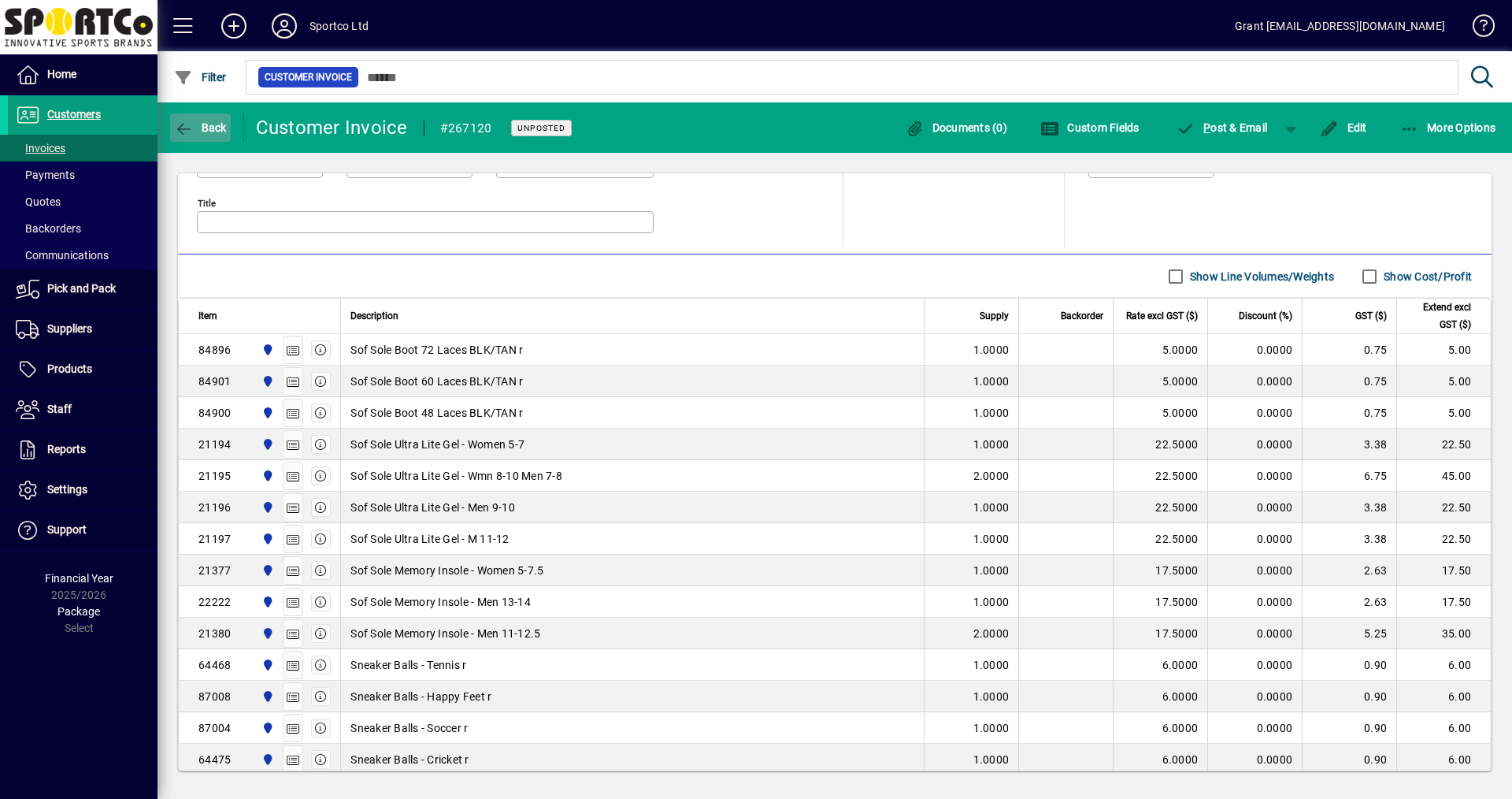
click at [194, 125] on span "Back" at bounding box center [200, 127] width 53 height 12
